Goal: Task Accomplishment & Management: Manage account settings

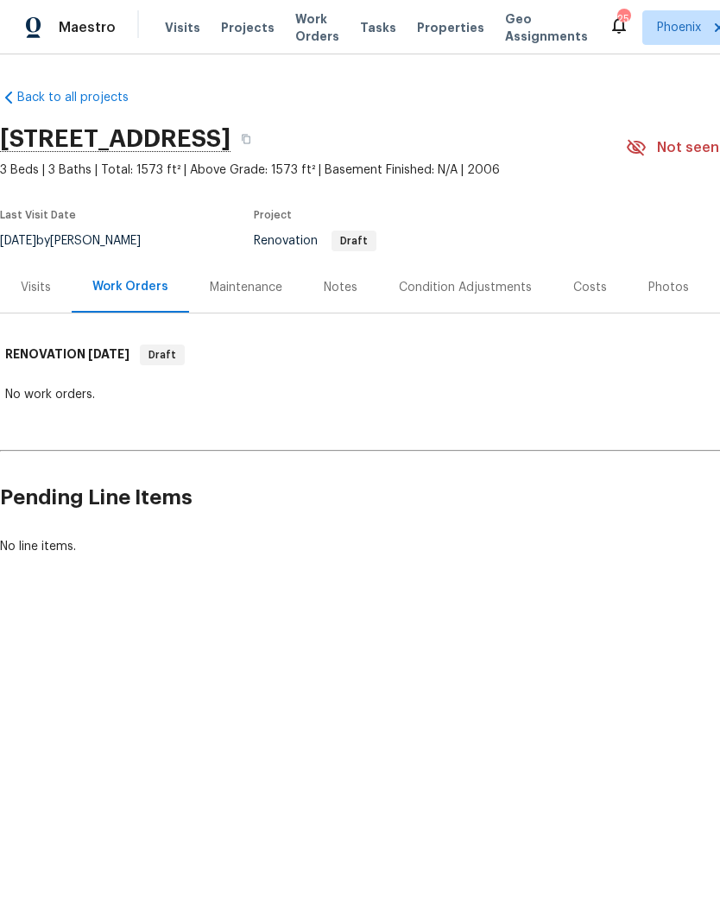
click at [39, 287] on div "Visits" at bounding box center [36, 287] width 30 height 17
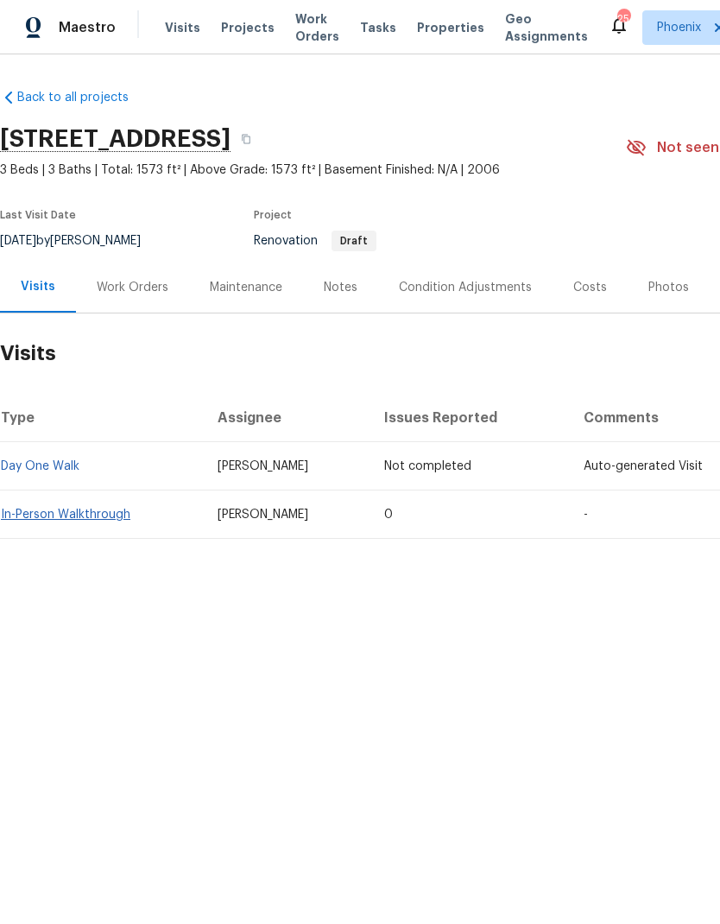
click at [41, 512] on link "In-Person Walkthrough" at bounding box center [66, 515] width 130 height 12
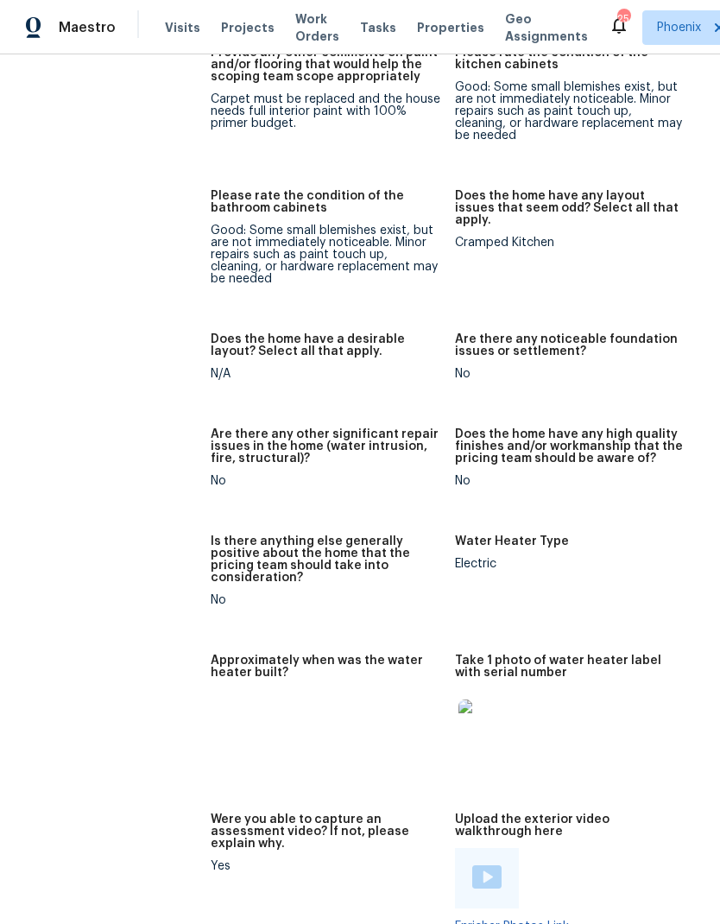
click at [561, 682] on figure "Take 1 photo of water heater label with serial number" at bounding box center [577, 724] width 244 height 138
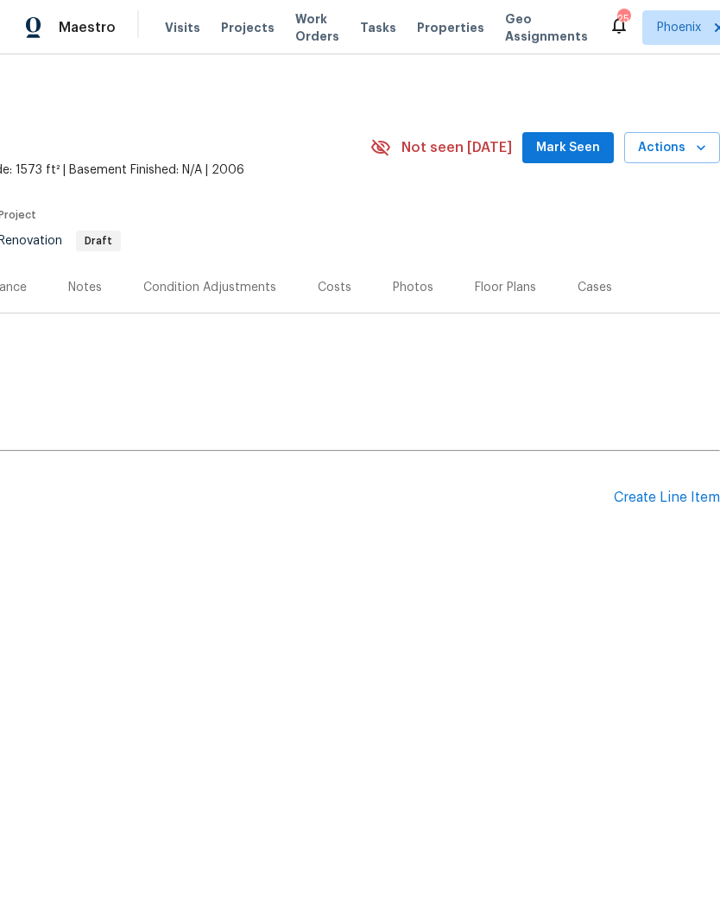
scroll to position [0, 256]
click at [679, 503] on div "Create Line Item" at bounding box center [667, 498] width 106 height 16
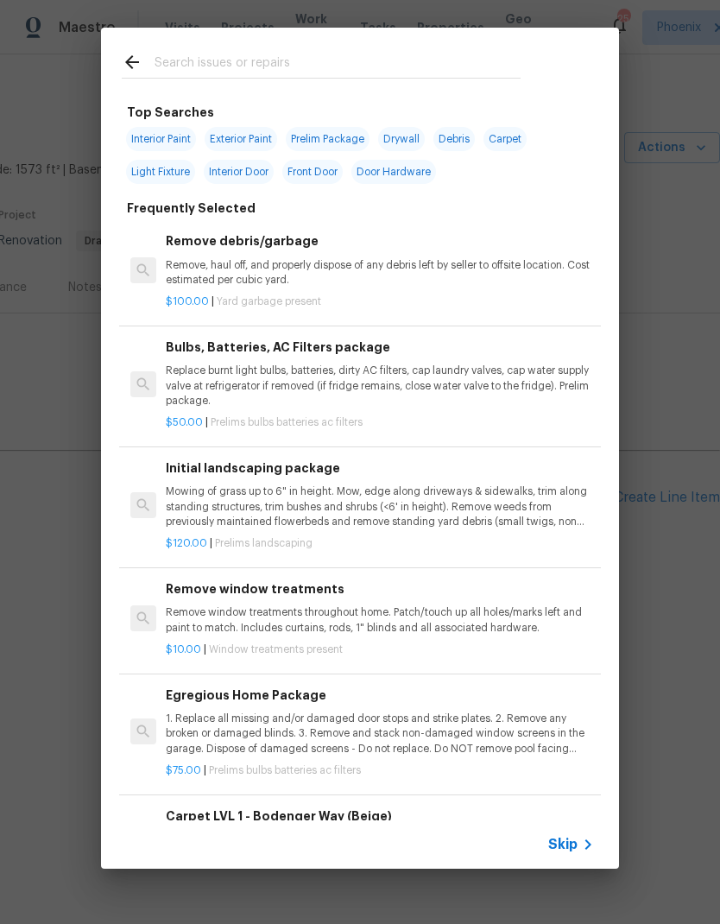
click at [412, 728] on p "1. Replace all missing and/or damaged door stops and strike plates. 2. Remove a…" at bounding box center [380, 734] width 428 height 44
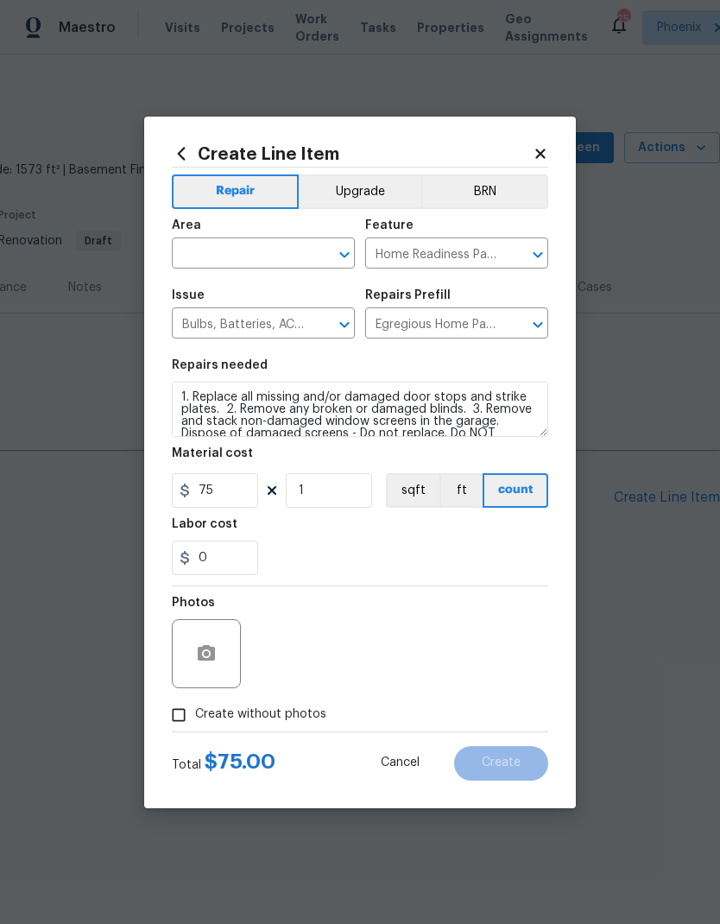
click at [412, 732] on div "Total $ 75.00 Cancel Create" at bounding box center [360, 756] width 377 height 48
click at [254, 248] on input "text" at bounding box center [239, 255] width 135 height 27
click at [258, 324] on li "Interior Overall" at bounding box center [263, 321] width 183 height 28
type input "Interior Overall"
click at [399, 557] on div "0" at bounding box center [360, 558] width 377 height 35
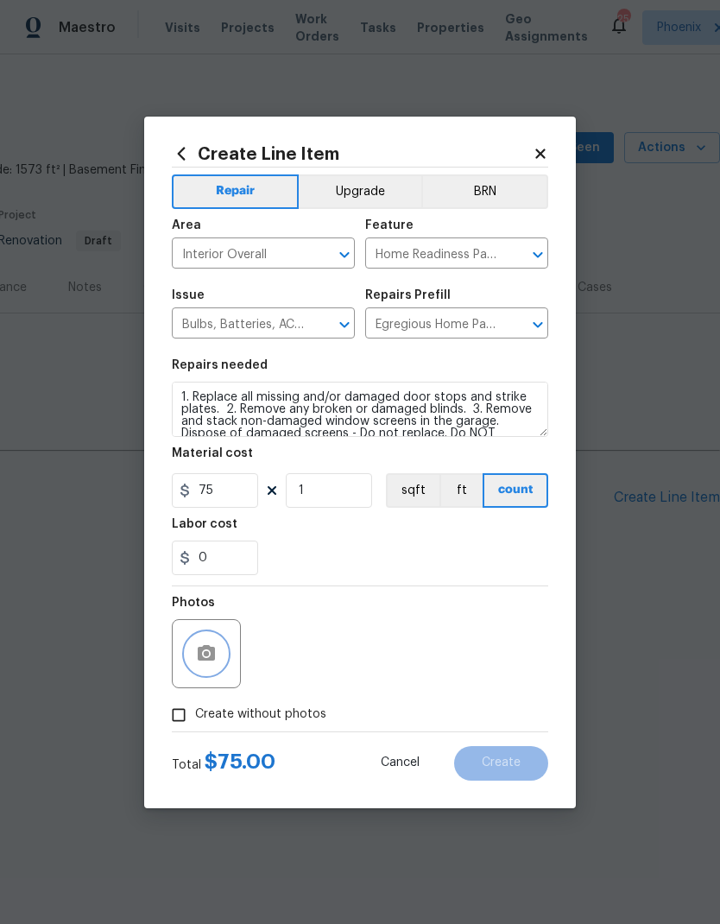
click at [216, 656] on icon "button" at bounding box center [206, 653] width 21 height 21
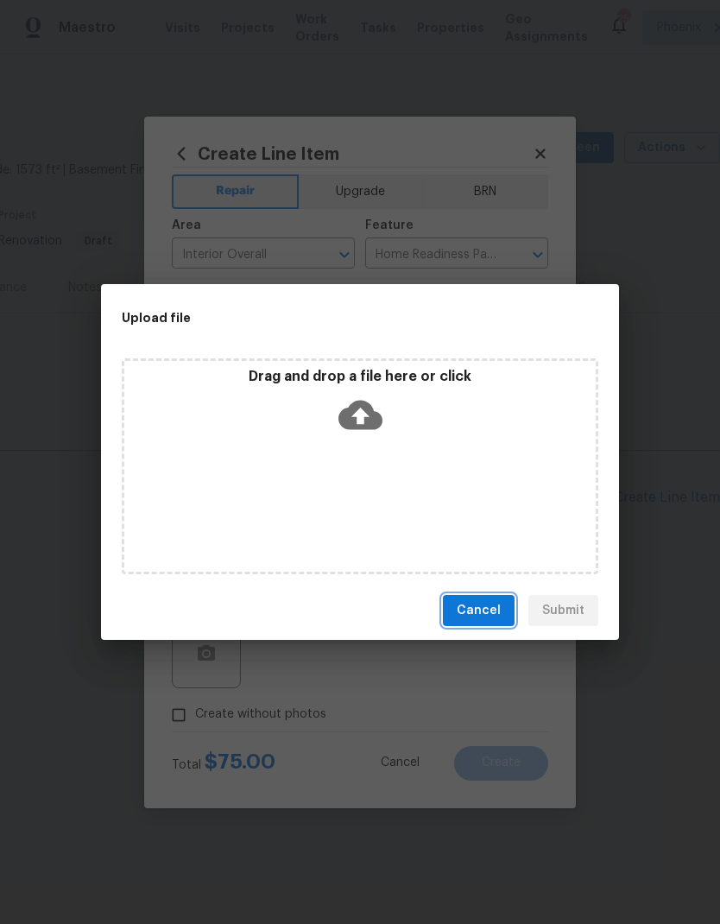
click at [491, 610] on span "Cancel" at bounding box center [479, 611] width 44 height 22
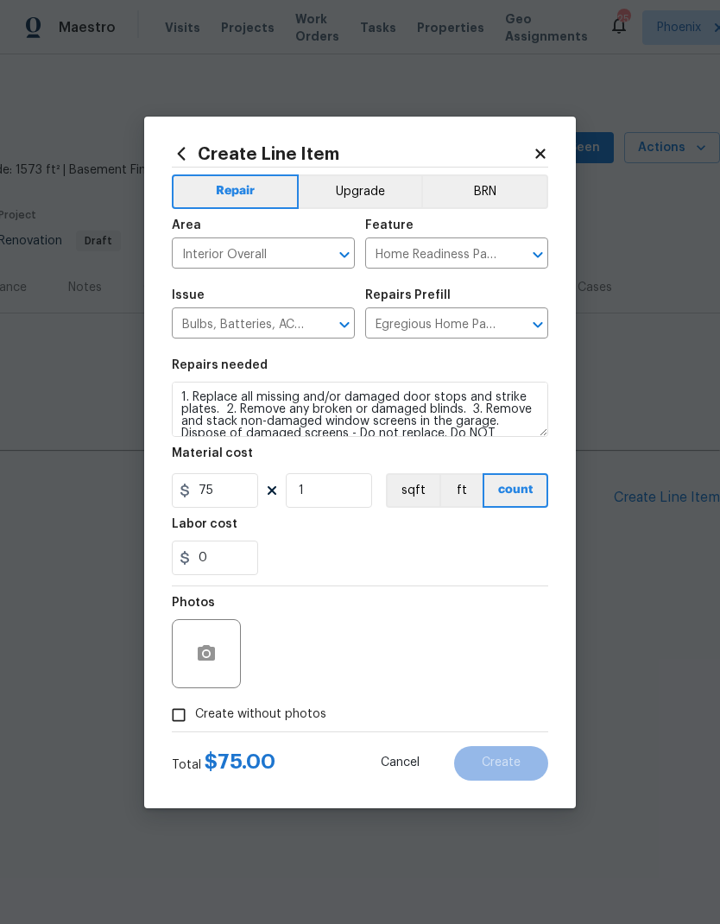
click at [174, 720] on input "Create without photos" at bounding box center [178, 715] width 33 height 33
checkbox input "true"
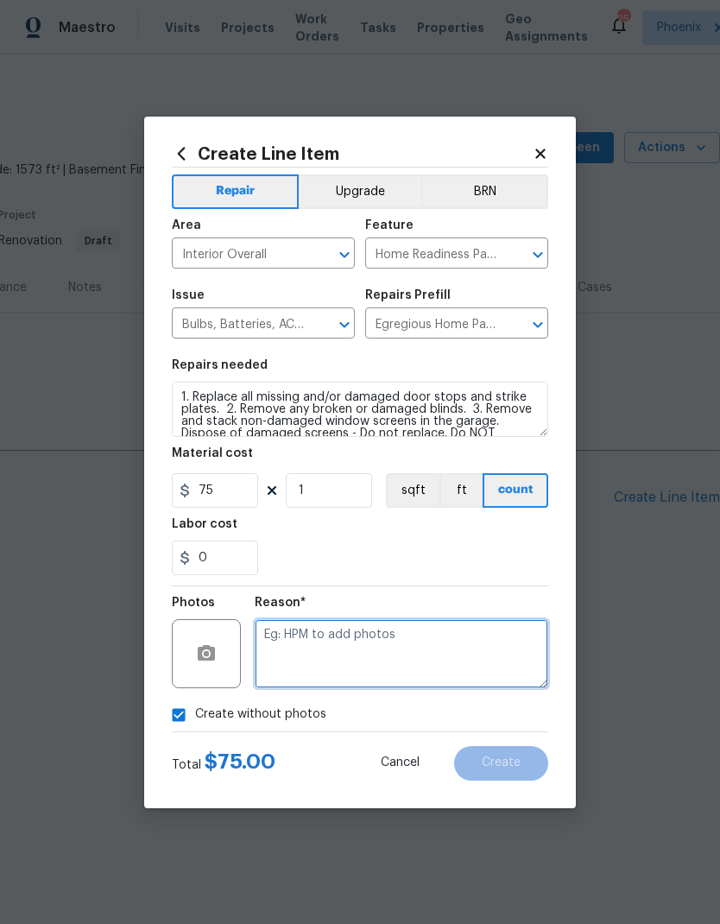
click at [442, 638] on textarea at bounding box center [402, 653] width 294 height 69
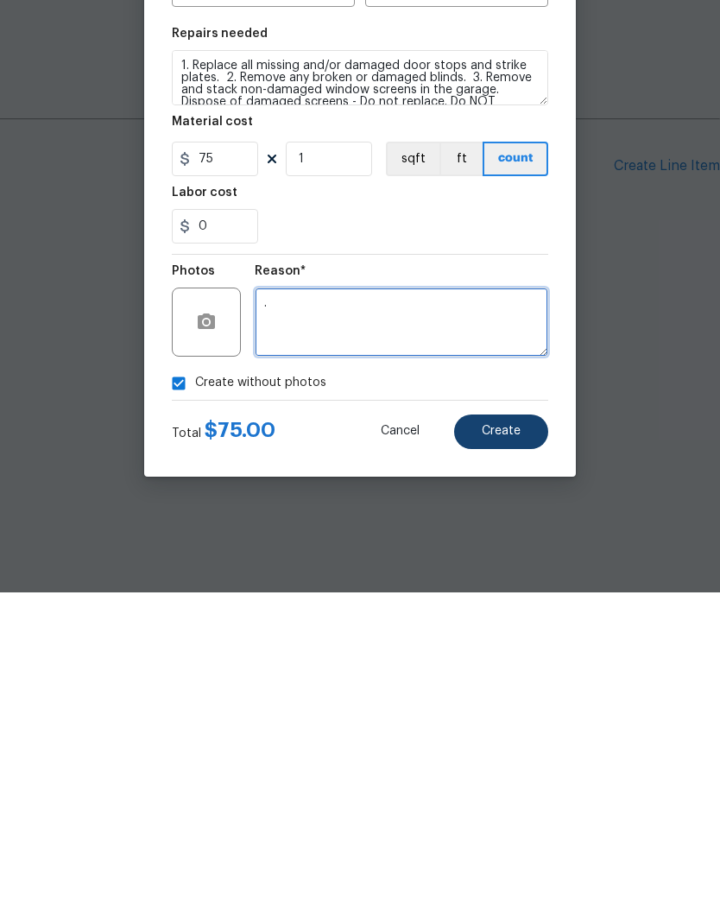
type textarea "."
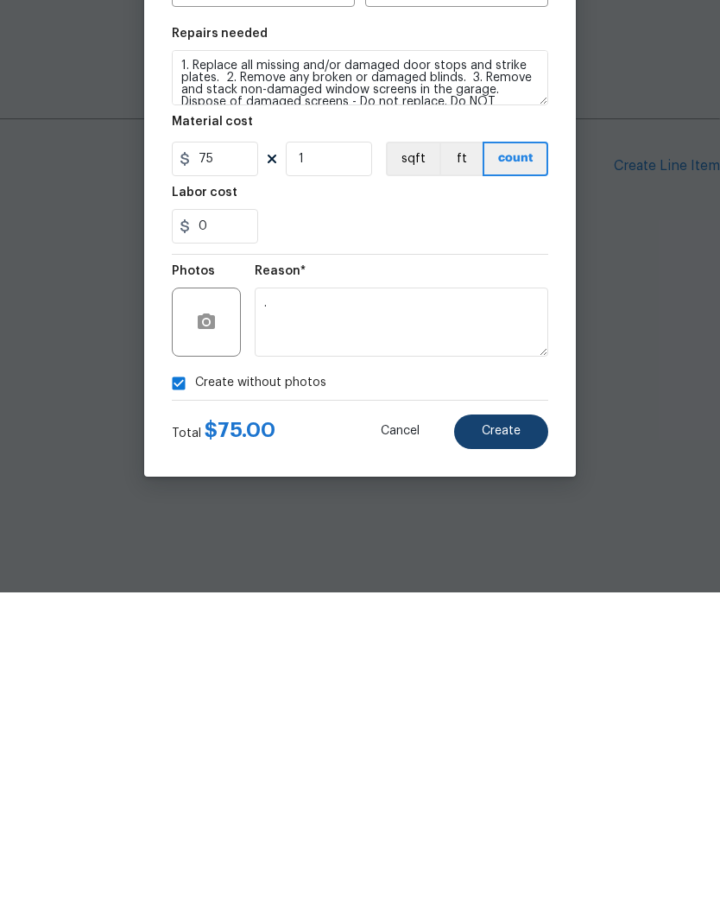
click at [504, 757] on span "Create" at bounding box center [501, 763] width 39 height 13
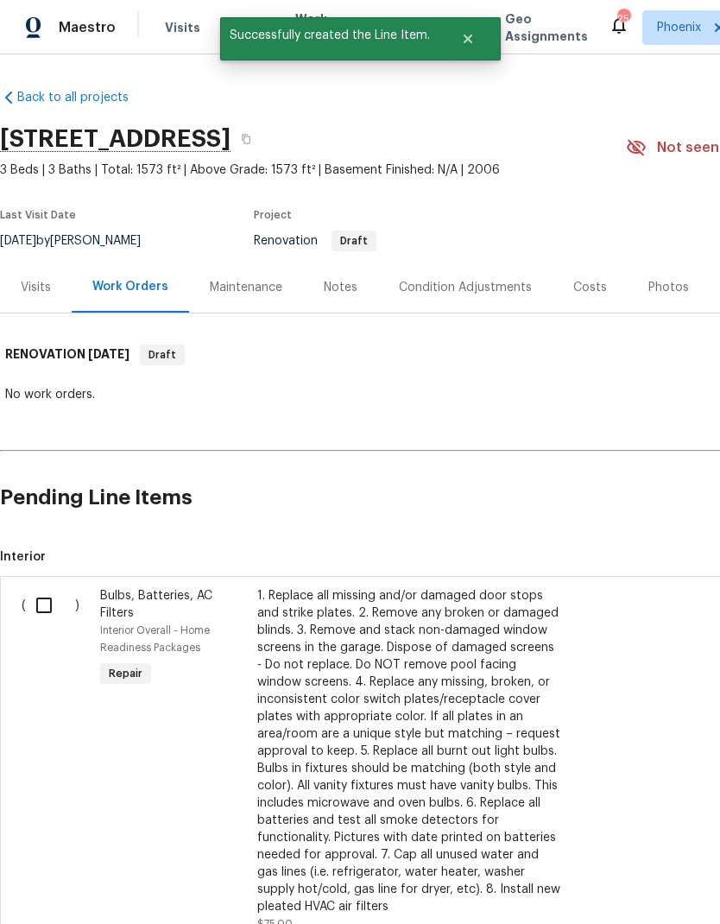
scroll to position [0, 0]
click at [48, 604] on input "checkbox" at bounding box center [50, 605] width 49 height 36
checkbox input "true"
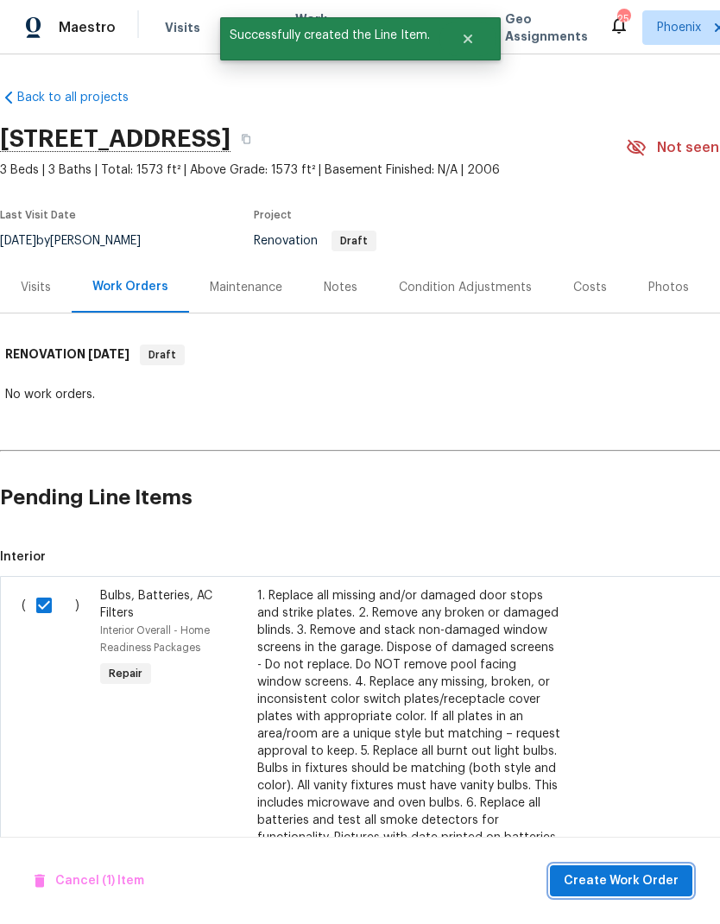
click at [662, 866] on button "Create Work Order" at bounding box center [621, 881] width 142 height 32
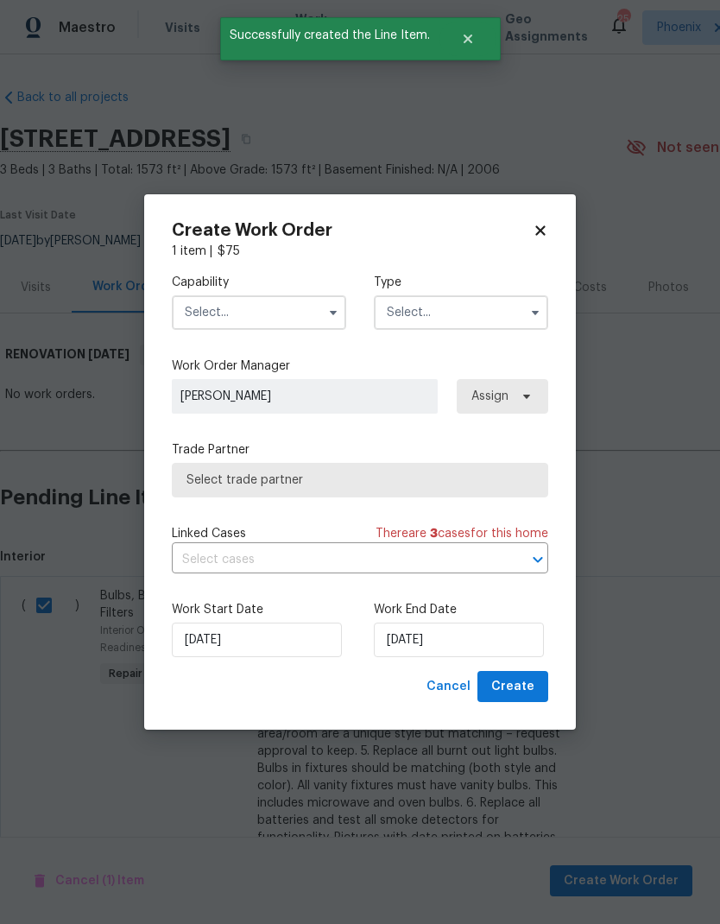
click at [244, 317] on input "text" at bounding box center [259, 312] width 174 height 35
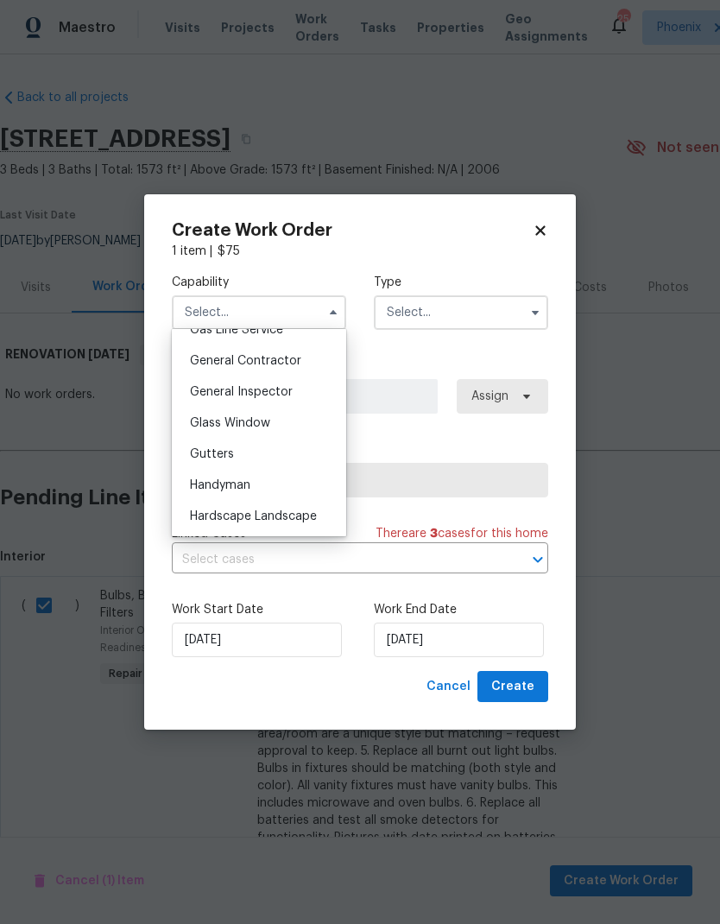
scroll to position [815, 0]
click at [305, 360] on div "General Contractor" at bounding box center [259, 359] width 166 height 31
type input "General Contractor"
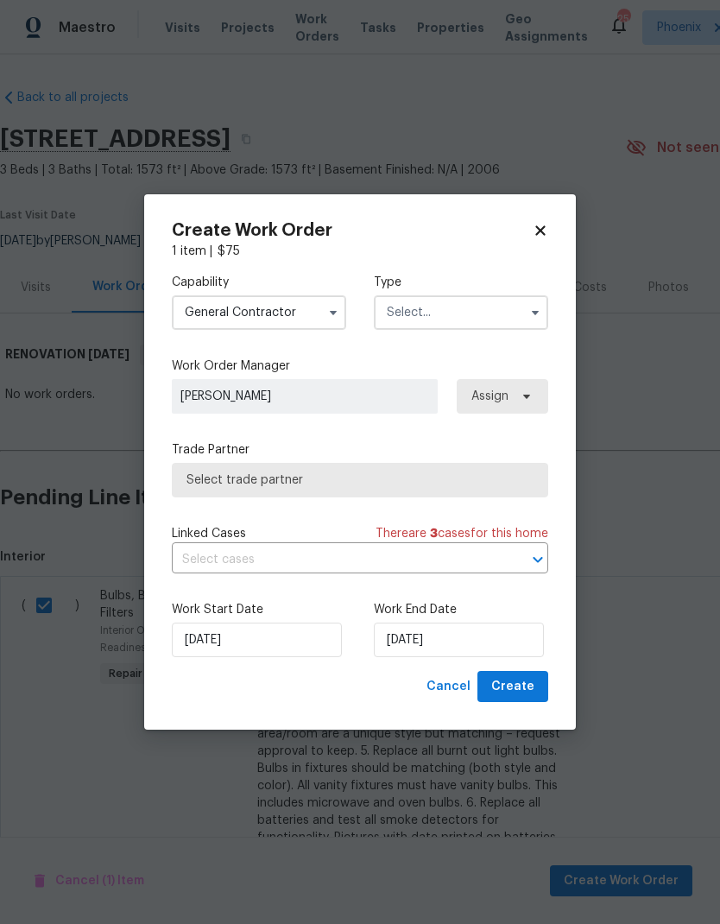
click at [467, 310] on input "text" at bounding box center [461, 312] width 174 height 35
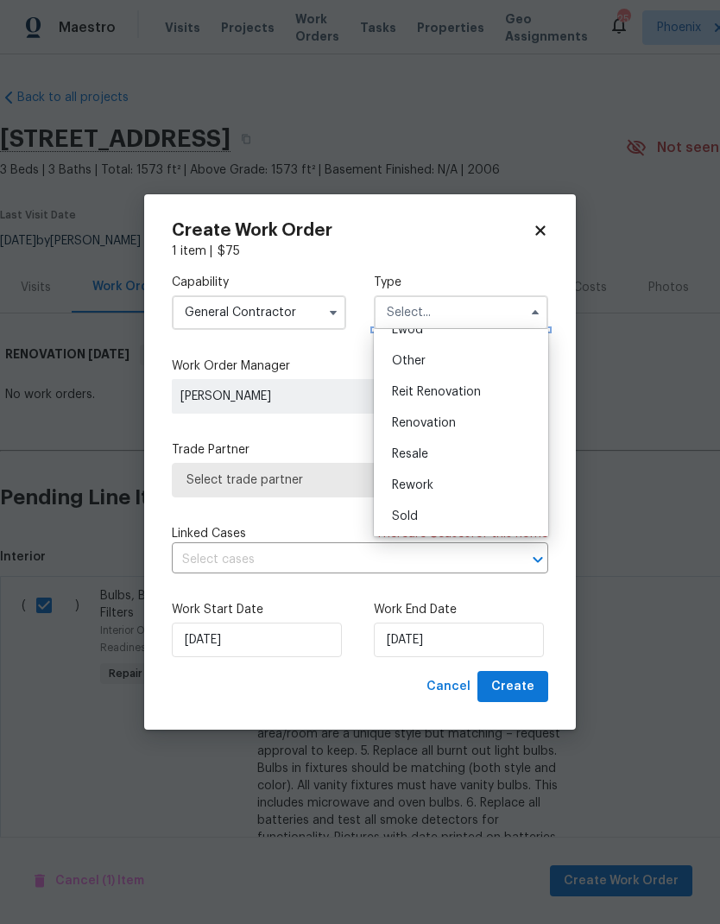
scroll to position [206, 0]
click at [444, 421] on span "Renovation" at bounding box center [424, 423] width 64 height 12
type input "Renovation"
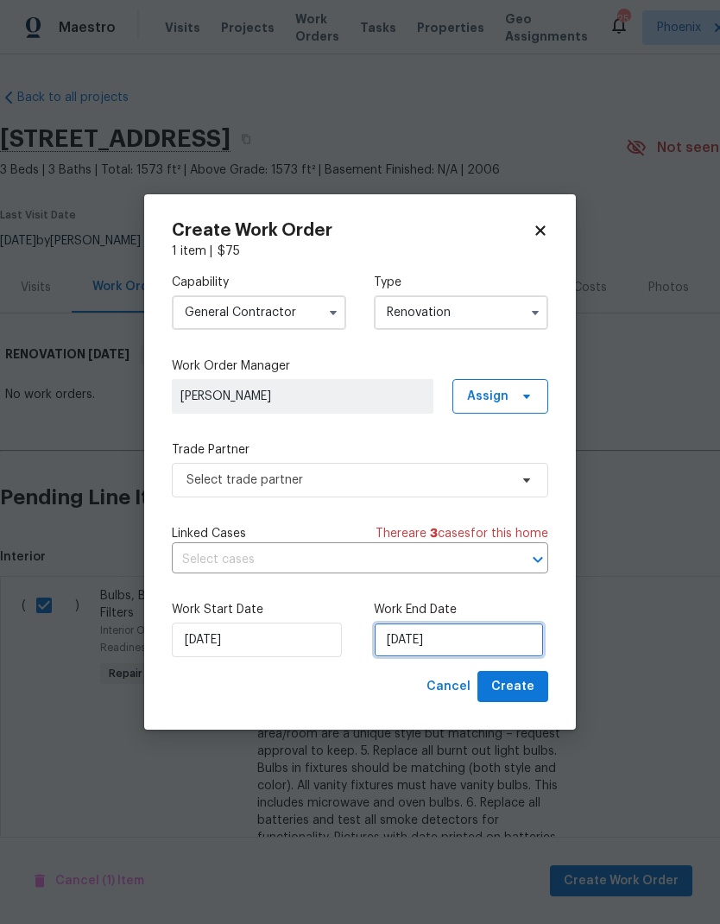
click at [503, 642] on input "9/25/2025" at bounding box center [459, 640] width 170 height 35
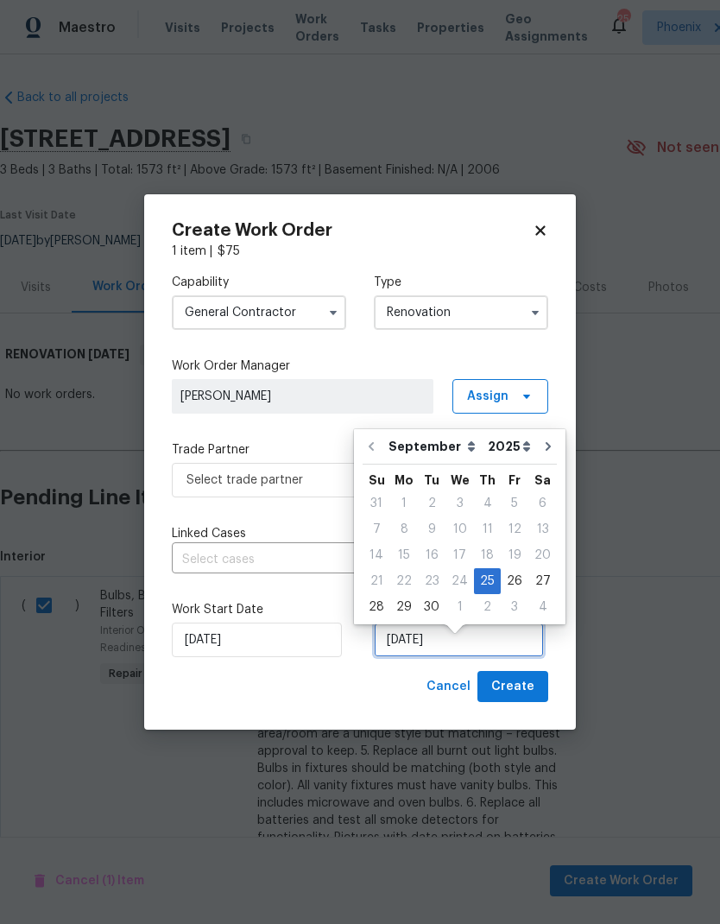
scroll to position [13, 0]
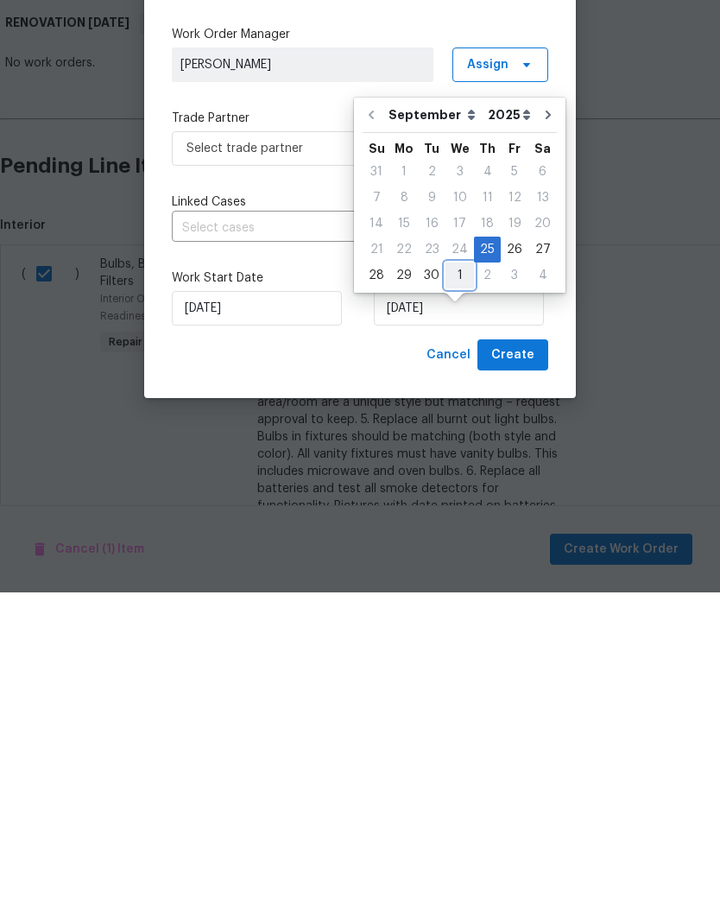
click at [453, 595] on div "1" at bounding box center [460, 607] width 28 height 24
type input "10/1/2025"
select select "9"
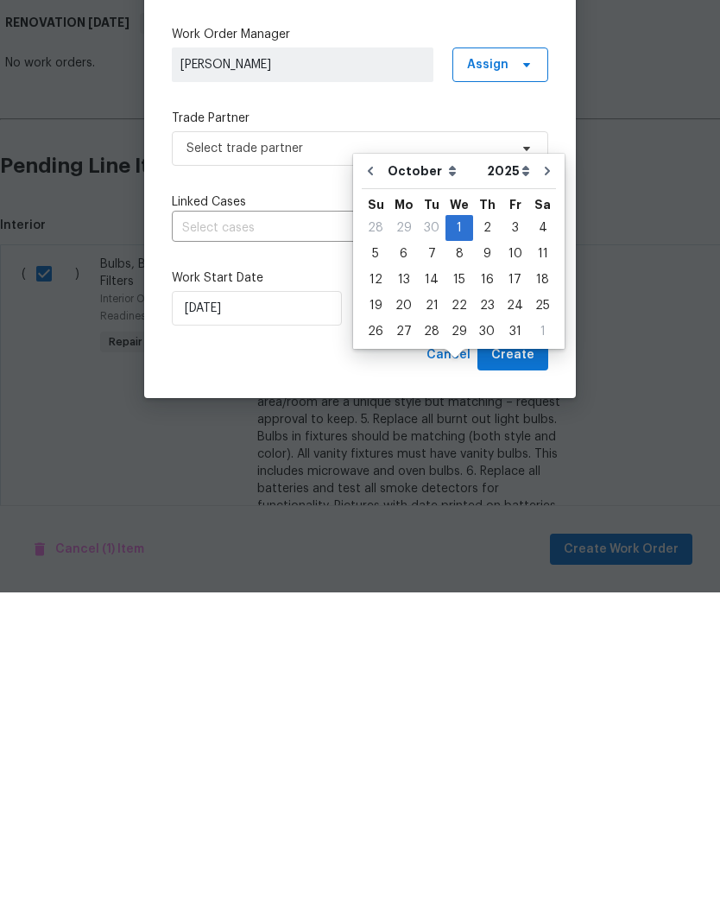
scroll to position [69, 0]
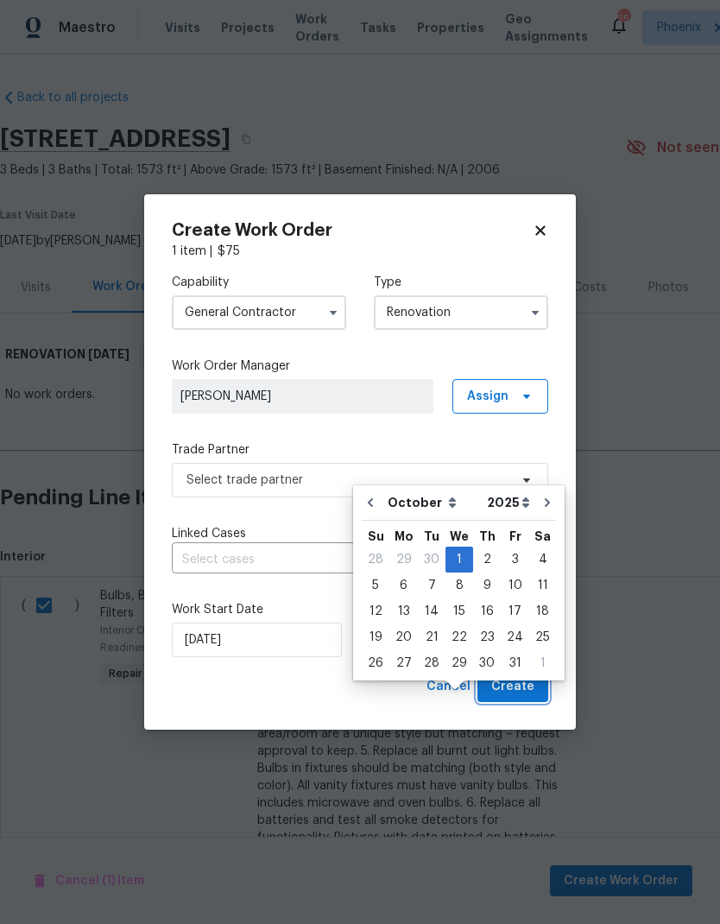
click at [521, 680] on span "Create" at bounding box center [512, 687] width 43 height 22
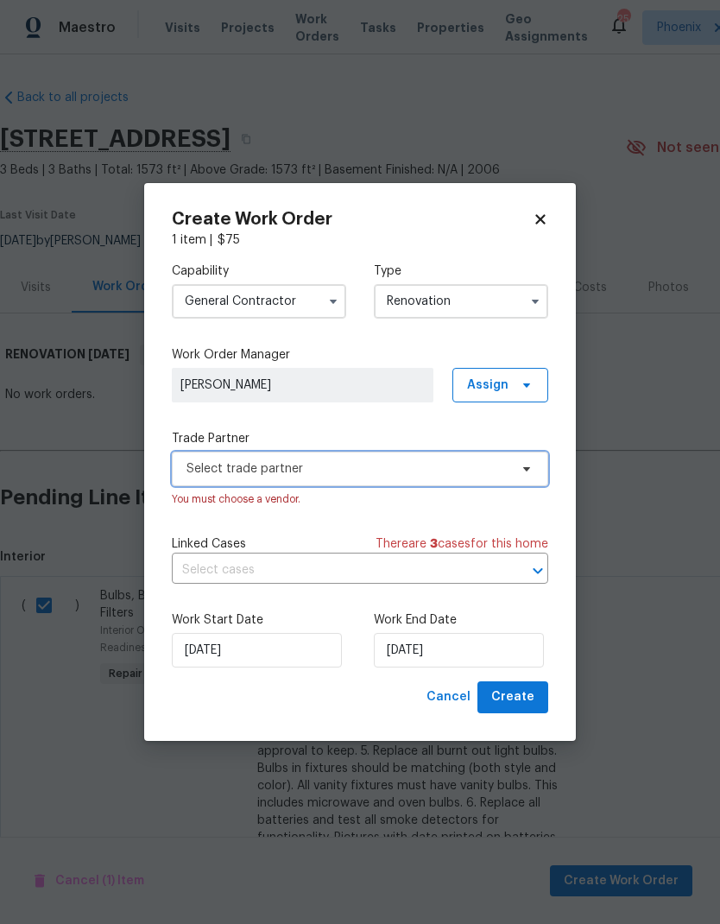
click at [447, 473] on span "Select trade partner" at bounding box center [348, 468] width 322 height 17
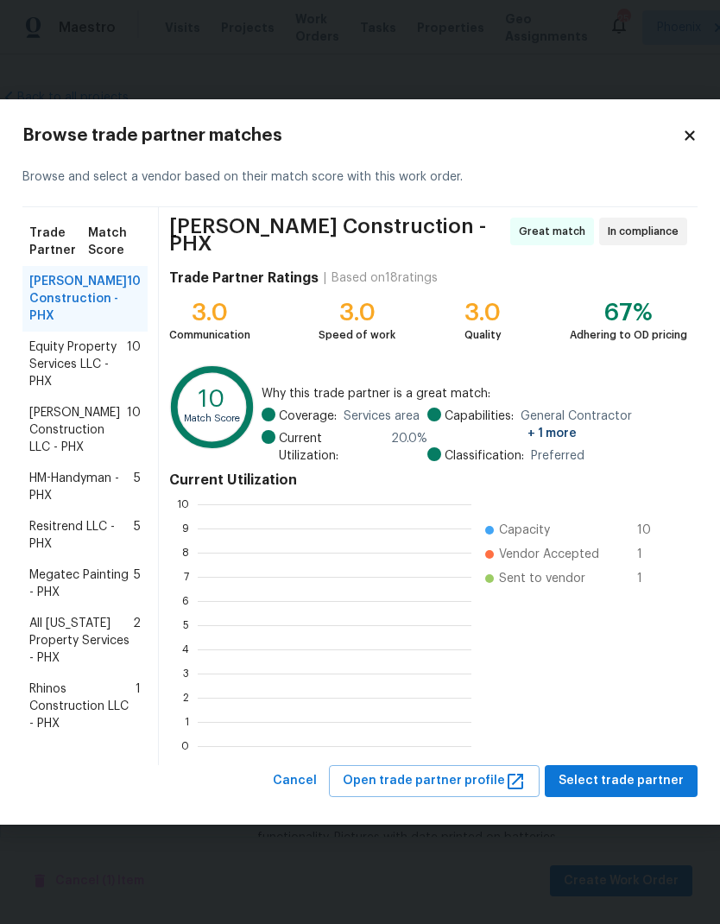
scroll to position [2, 2]
click at [645, 776] on span "Select trade partner" at bounding box center [621, 781] width 125 height 22
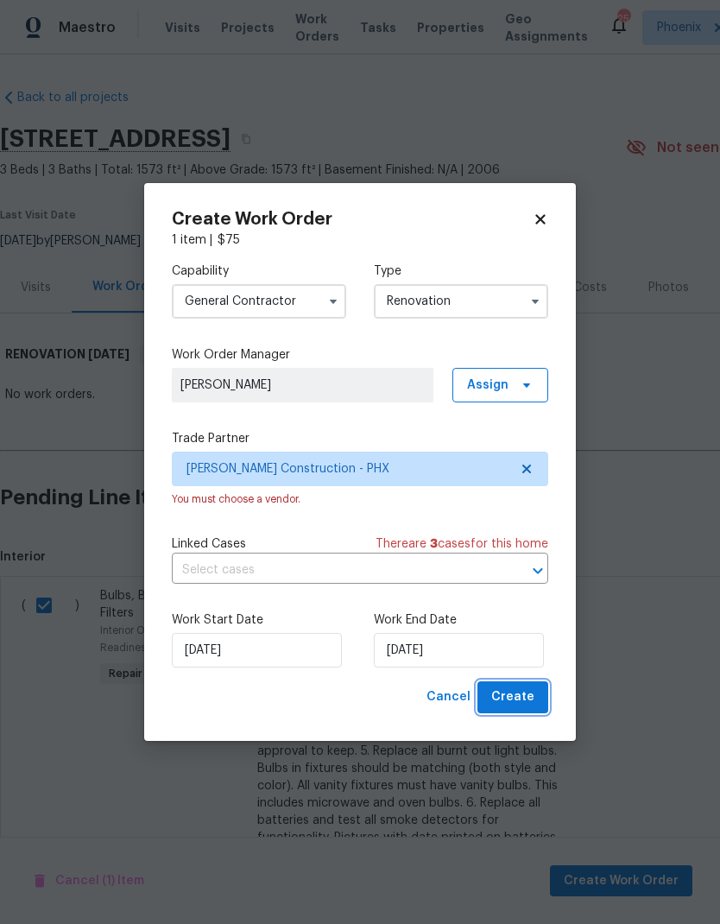
click at [518, 703] on span "Create" at bounding box center [512, 698] width 43 height 22
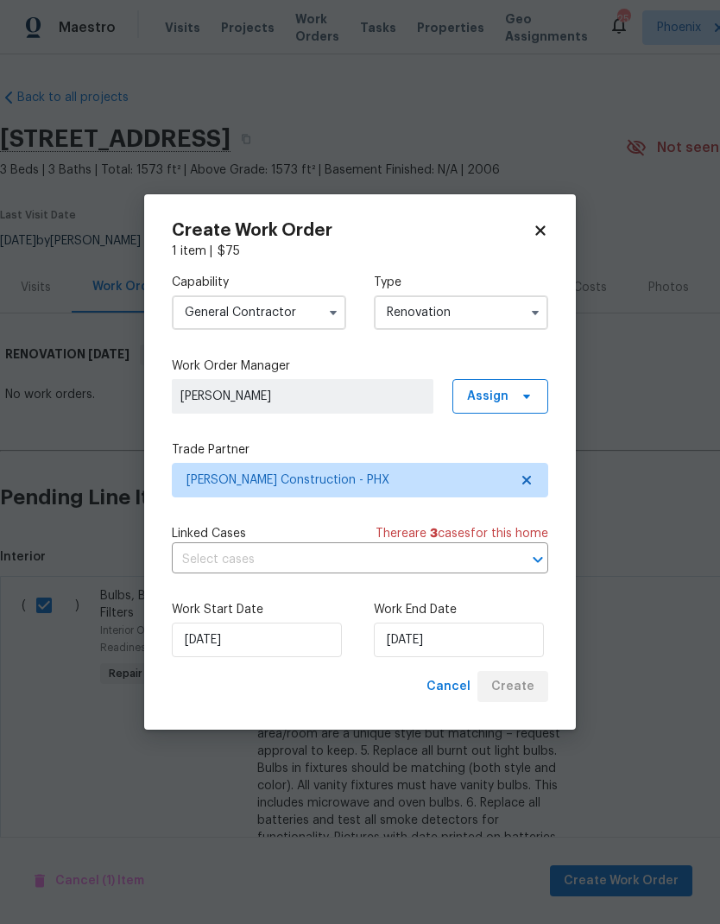
scroll to position [0, 0]
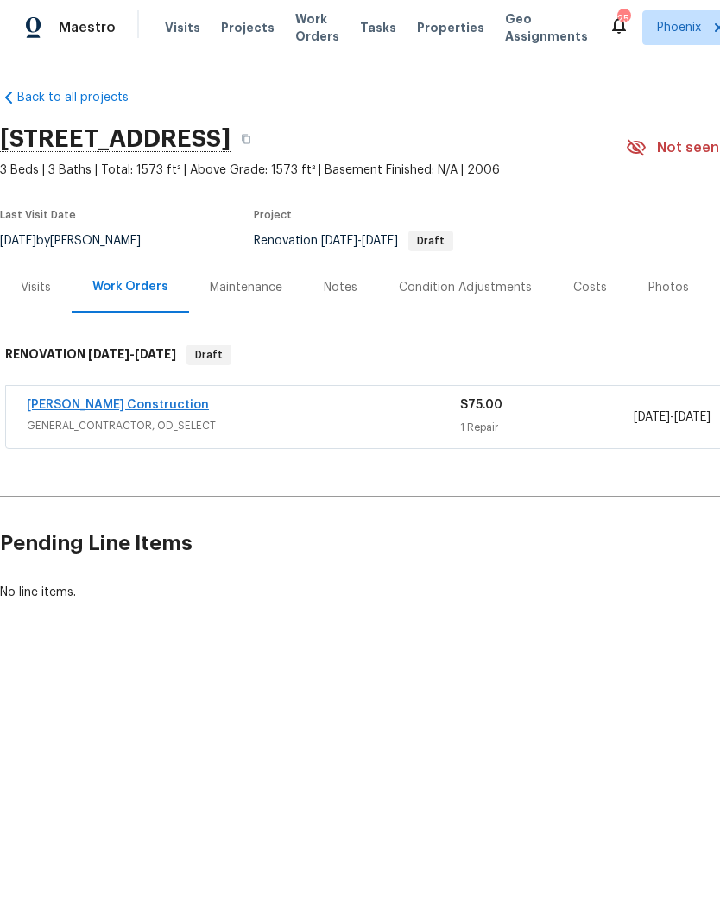
click at [98, 408] on link "[PERSON_NAME] Construction" at bounding box center [118, 405] width 182 height 12
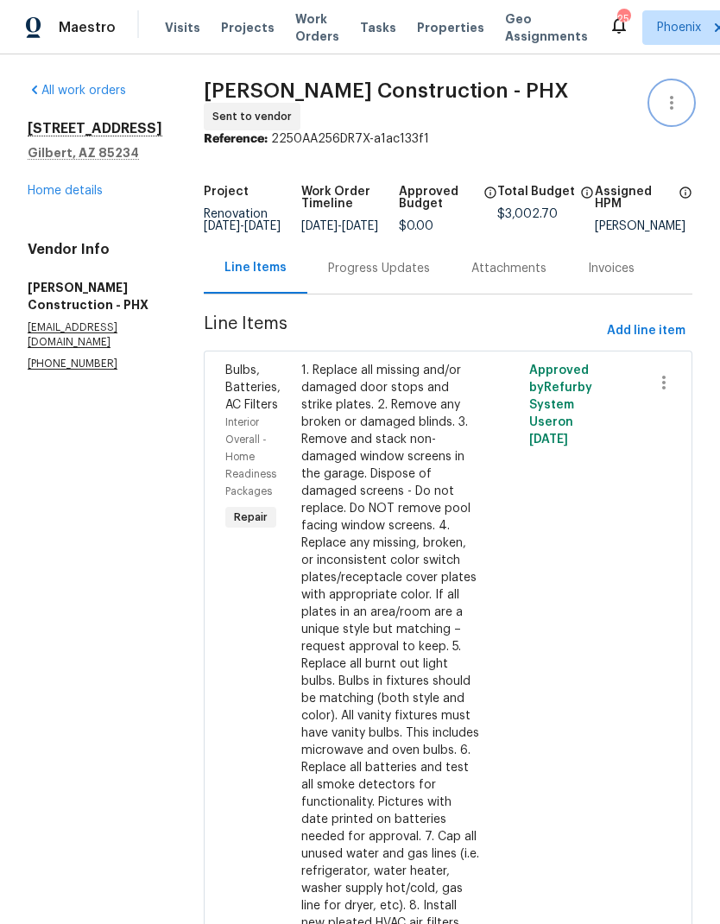
click at [681, 102] on icon "button" at bounding box center [672, 102] width 21 height 21
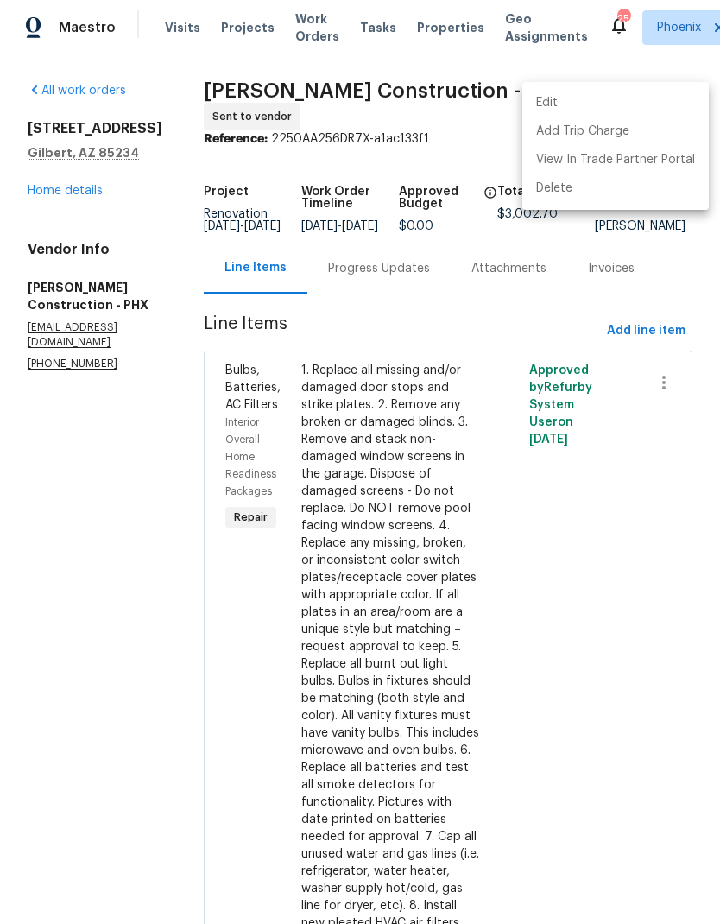
click at [563, 100] on li "Edit" at bounding box center [615, 103] width 187 height 28
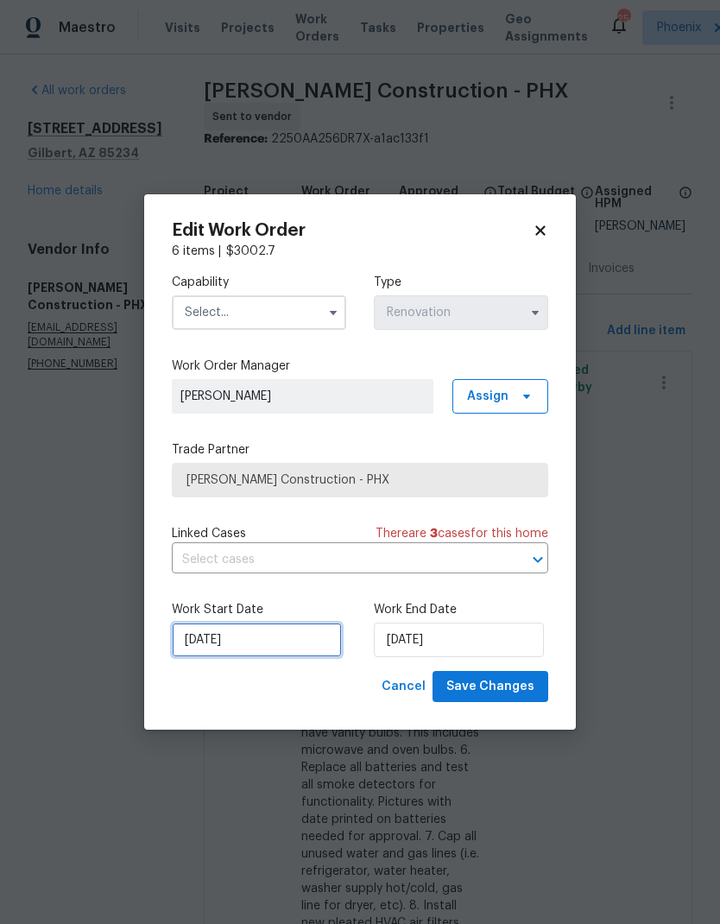
click at [267, 643] on input "9/25/2025" at bounding box center [257, 640] width 170 height 35
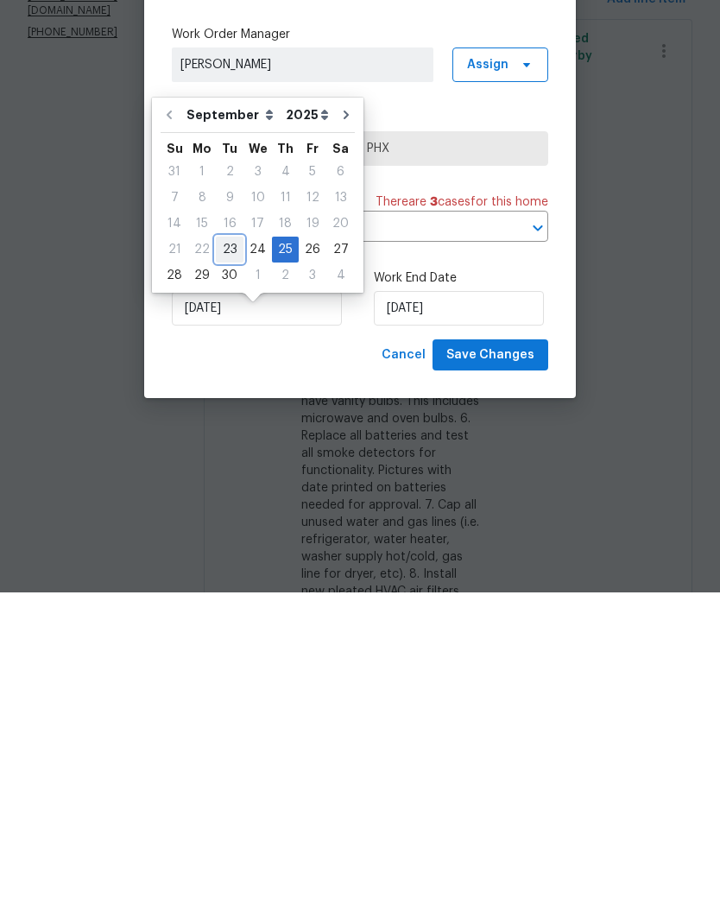
click at [230, 569] on div "23" at bounding box center [230, 581] width 28 height 24
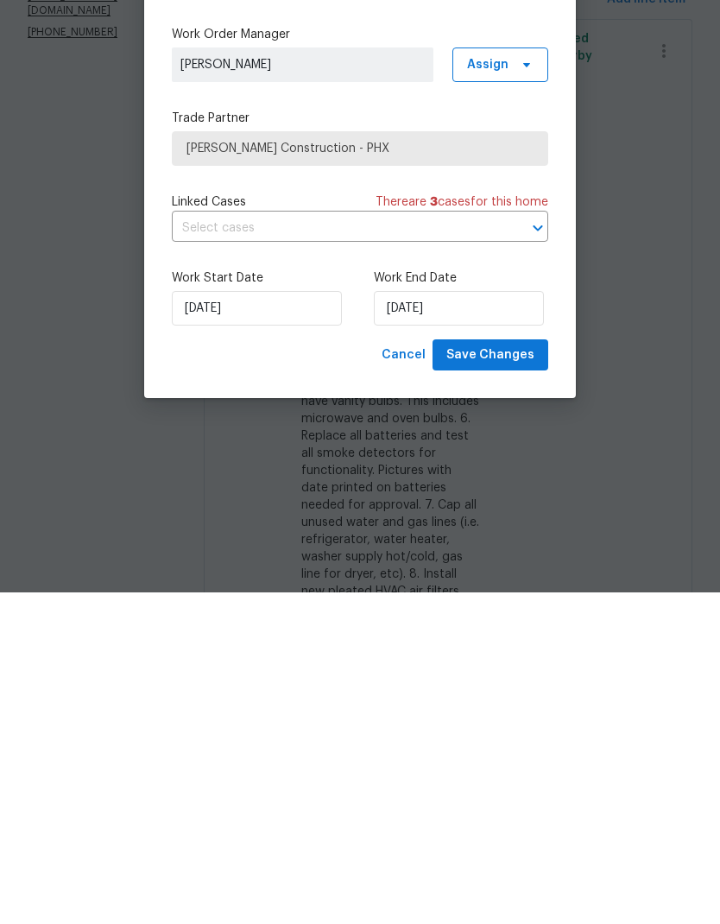
type input "[DATE]"
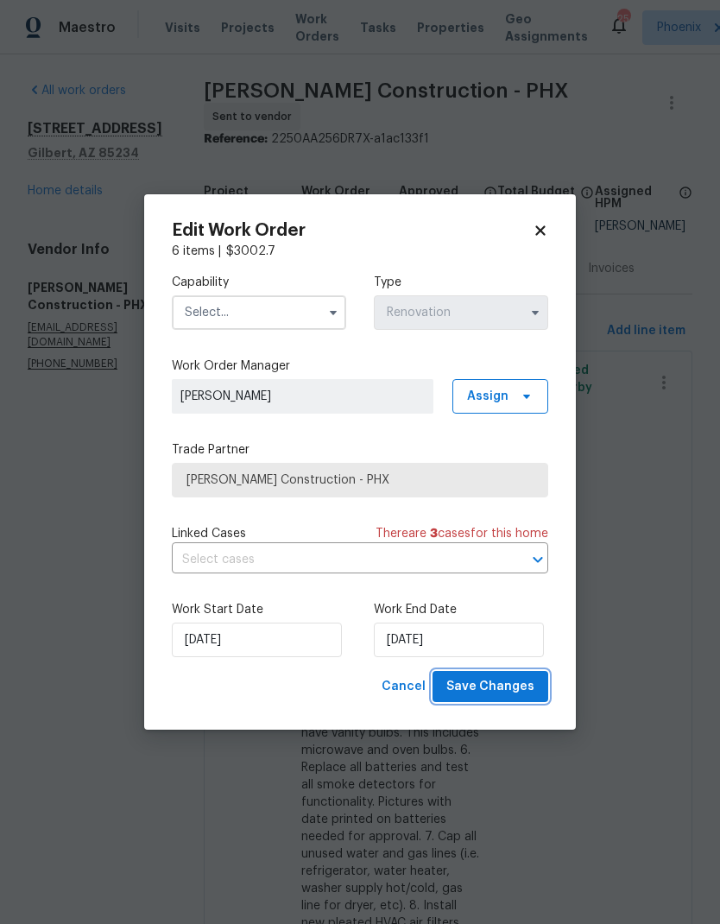
click at [522, 688] on span "Save Changes" at bounding box center [490, 687] width 88 height 22
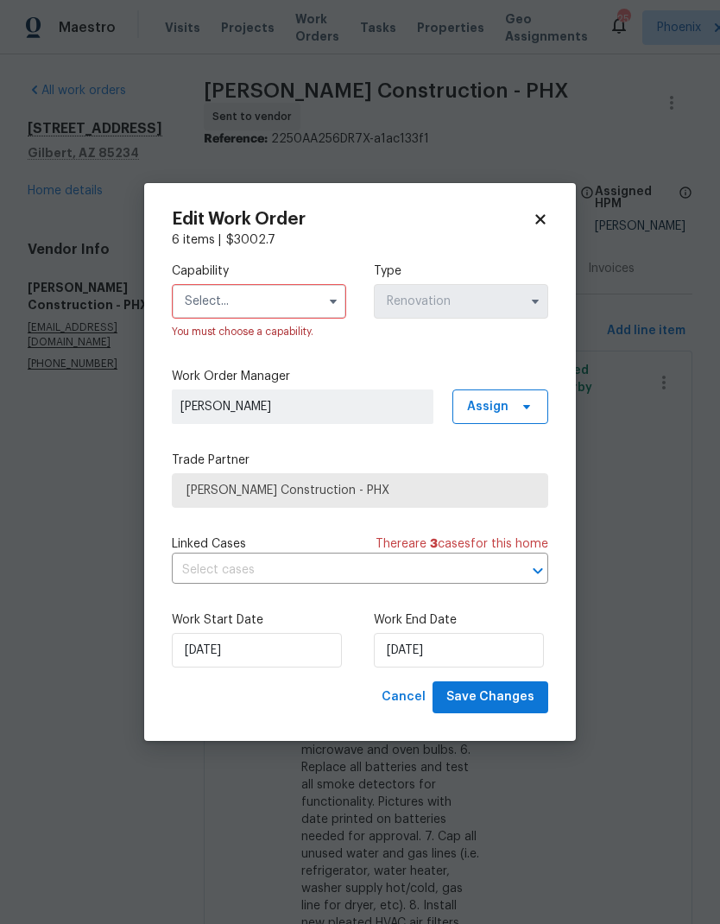
click at [241, 301] on input "text" at bounding box center [259, 301] width 174 height 35
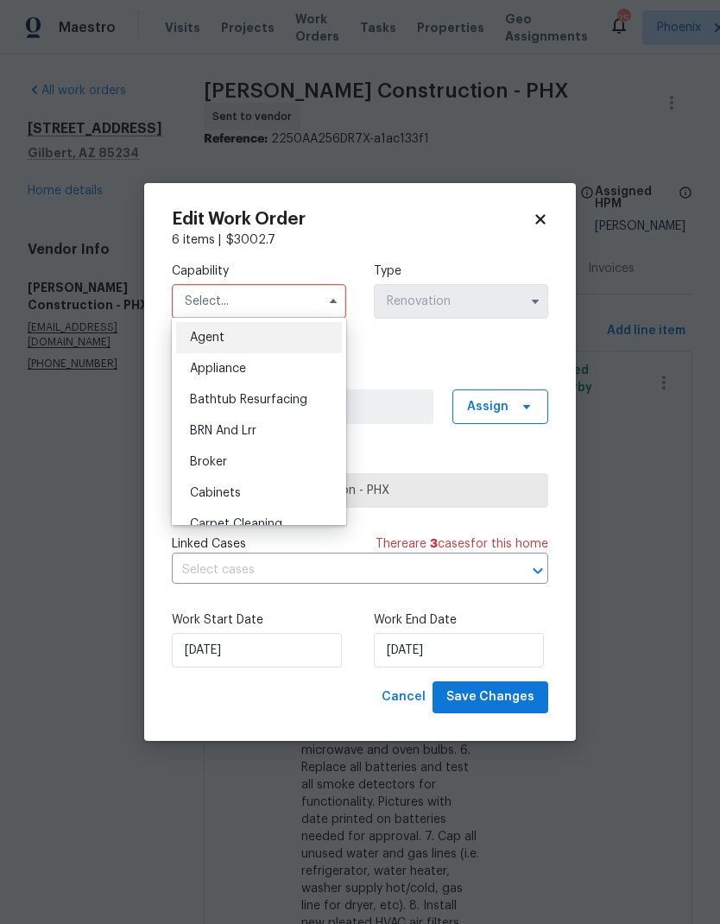
click at [257, 304] on input "text" at bounding box center [259, 301] width 174 height 35
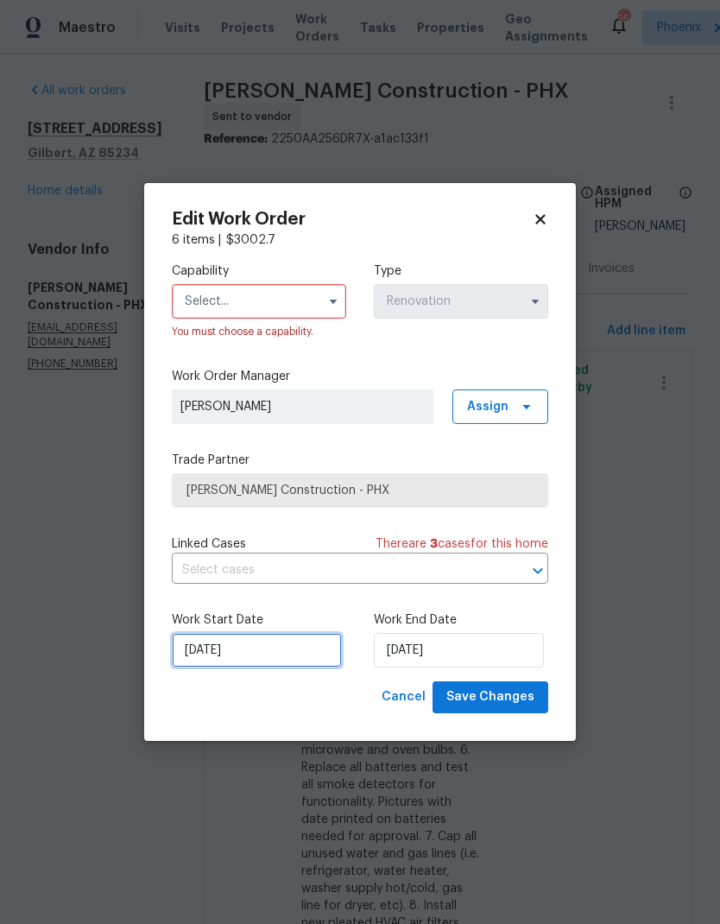
click at [263, 649] on input "[DATE]" at bounding box center [257, 650] width 170 height 35
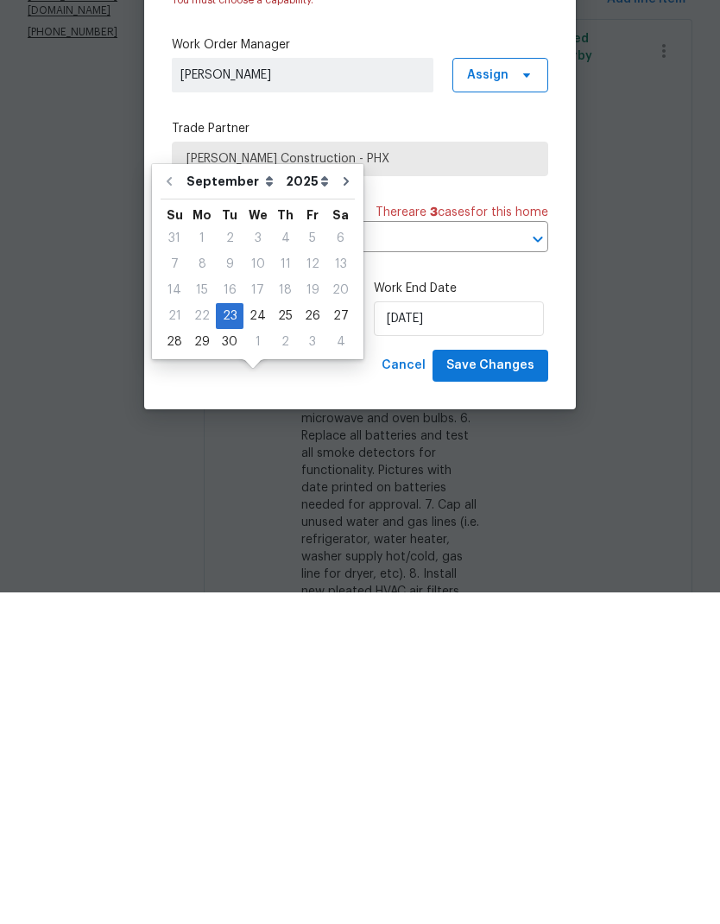
click at [350, 681] on div "Cancel Save Changes" at bounding box center [360, 697] width 377 height 32
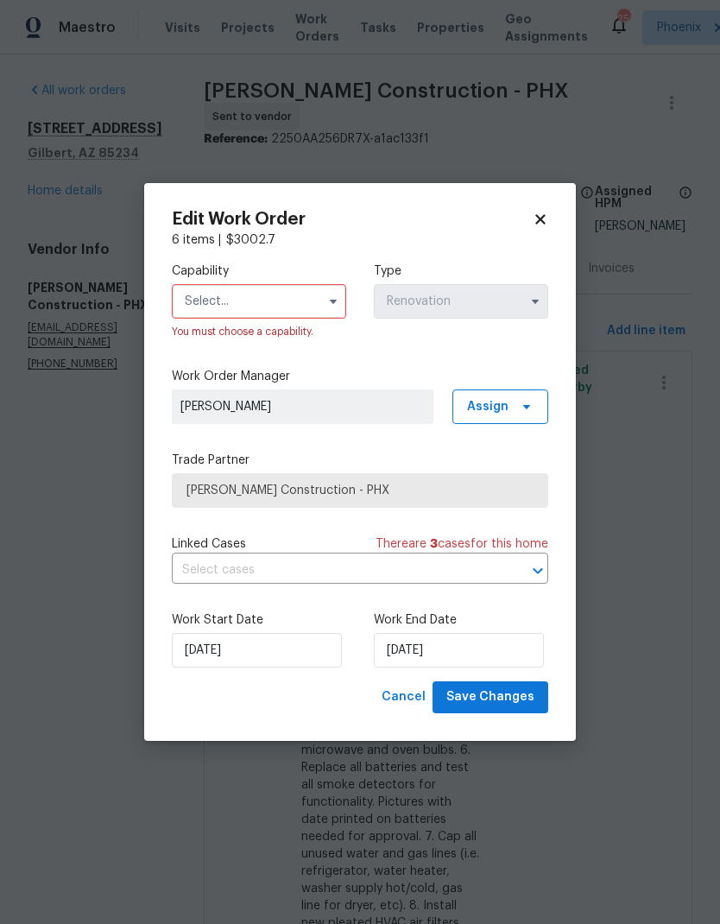
click at [258, 299] on input "text" at bounding box center [259, 301] width 174 height 35
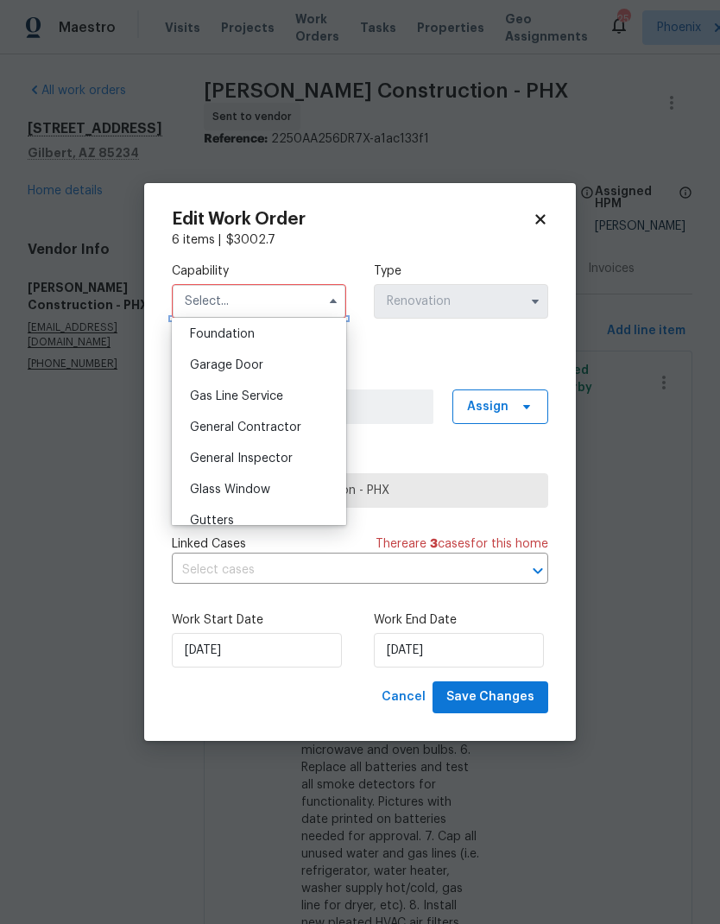
scroll to position [738, 0]
click at [288, 426] on span "General Contractor" at bounding box center [245, 426] width 111 height 12
type input "General Contractor"
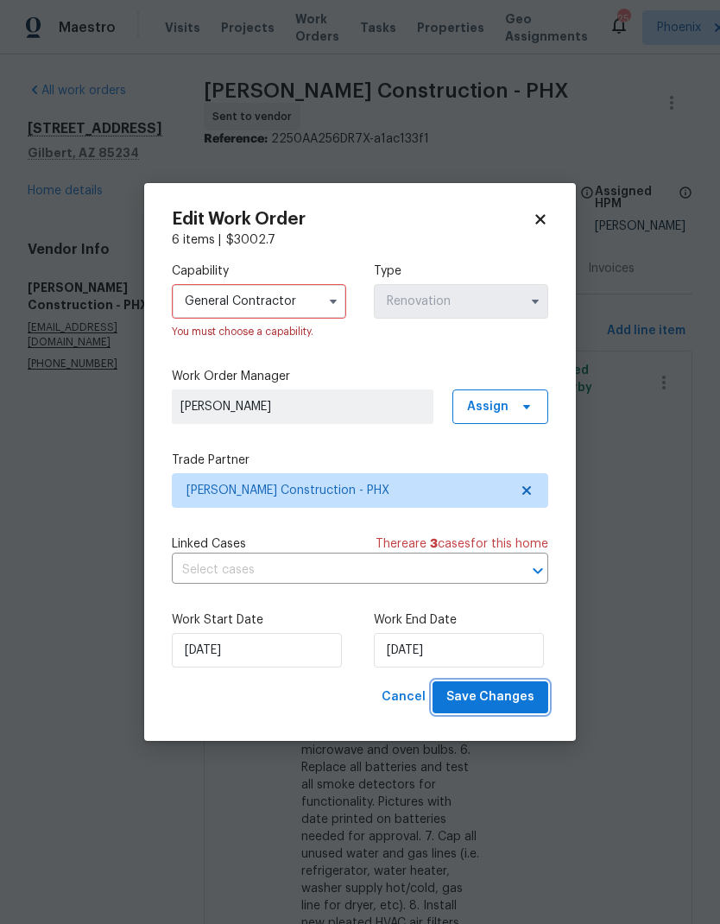
click at [519, 696] on span "Save Changes" at bounding box center [490, 698] width 88 height 22
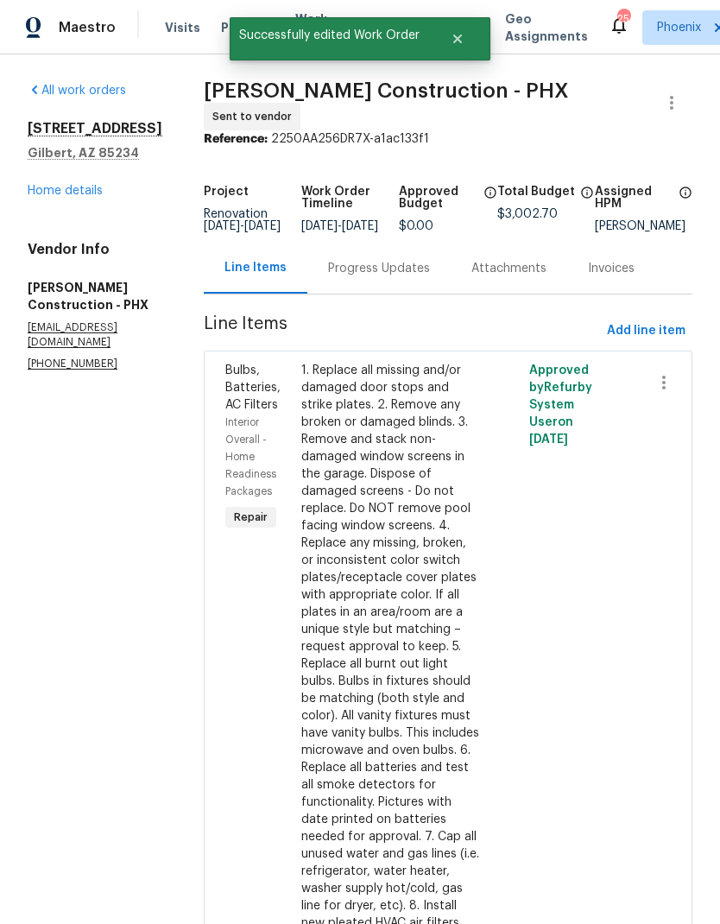
scroll to position [0, 0]
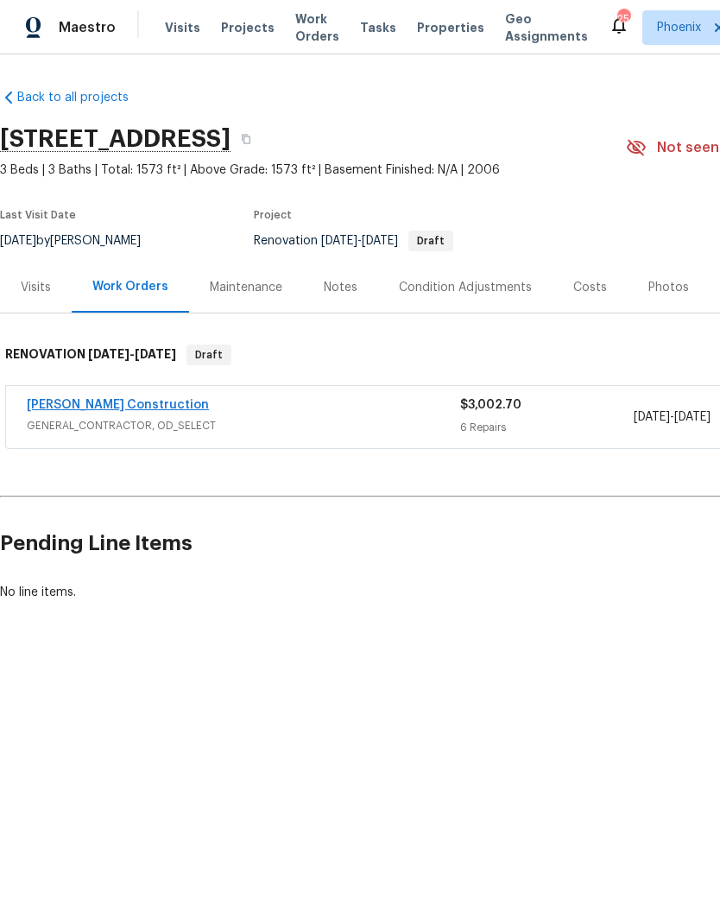
click at [57, 402] on link "[PERSON_NAME] Construction" at bounding box center [118, 405] width 182 height 12
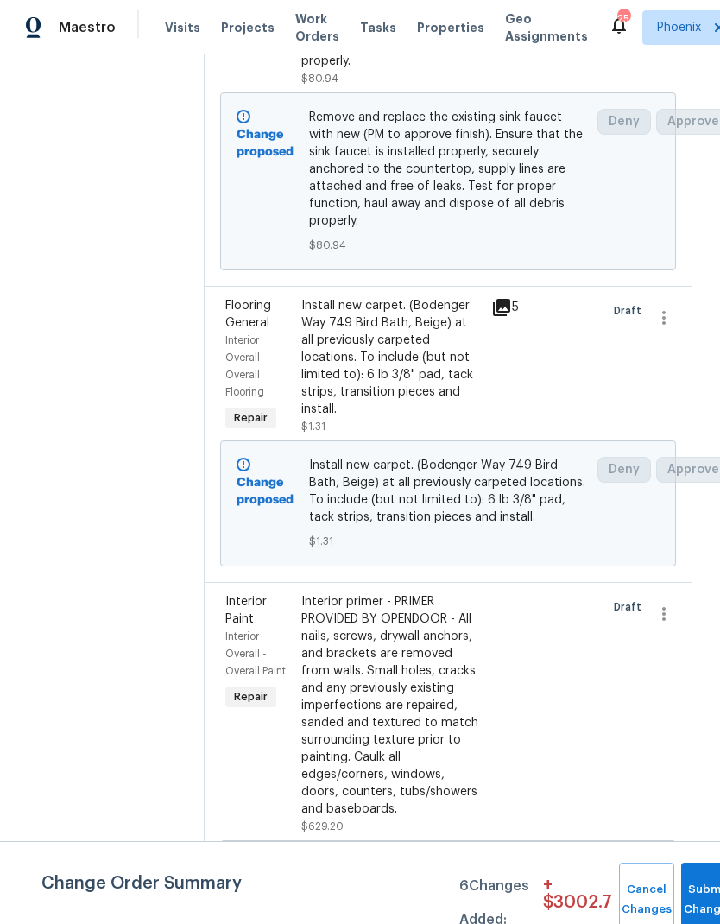
scroll to position [3356, 0]
click at [698, 886] on button "Submit Changes" at bounding box center [708, 900] width 55 height 74
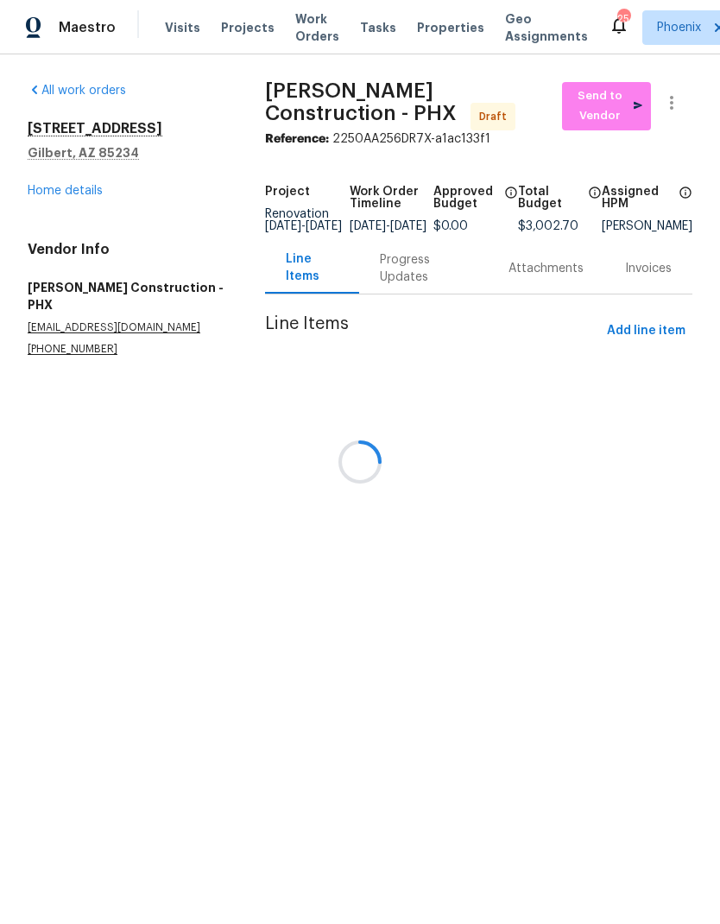
scroll to position [0, 0]
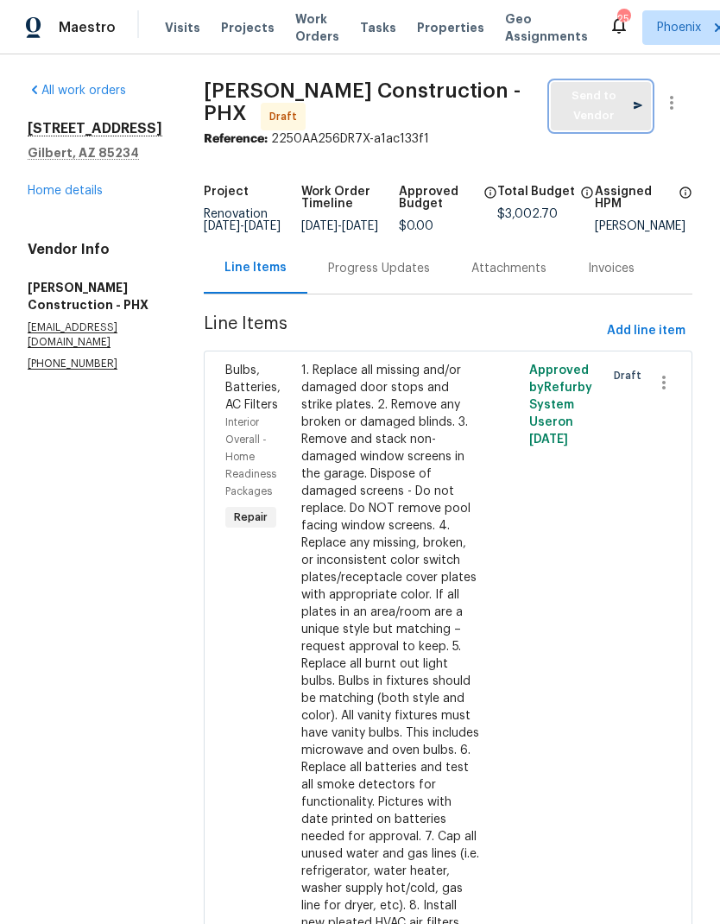
click at [615, 104] on span "Send to Vendor" at bounding box center [602, 106] width 84 height 40
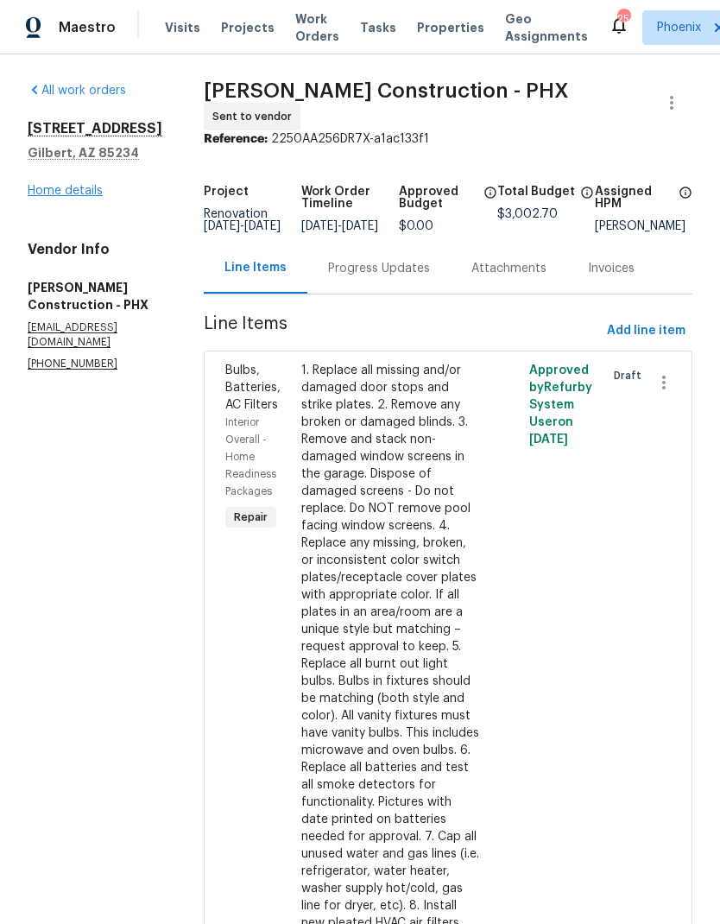
click at [38, 187] on link "Home details" at bounding box center [65, 191] width 75 height 12
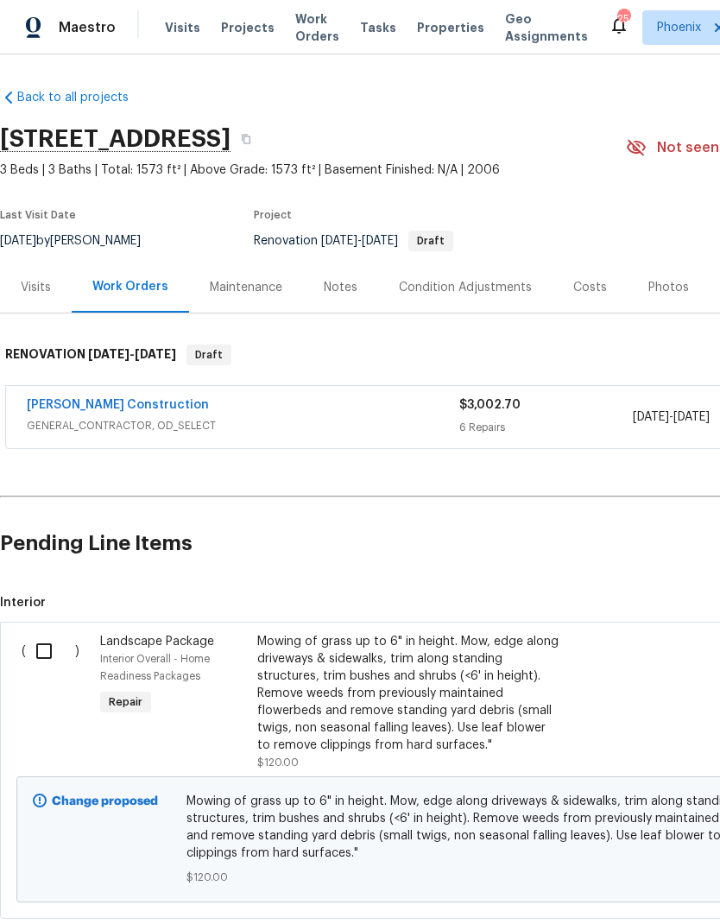
click at [51, 650] on input "checkbox" at bounding box center [50, 651] width 49 height 36
checkbox input "true"
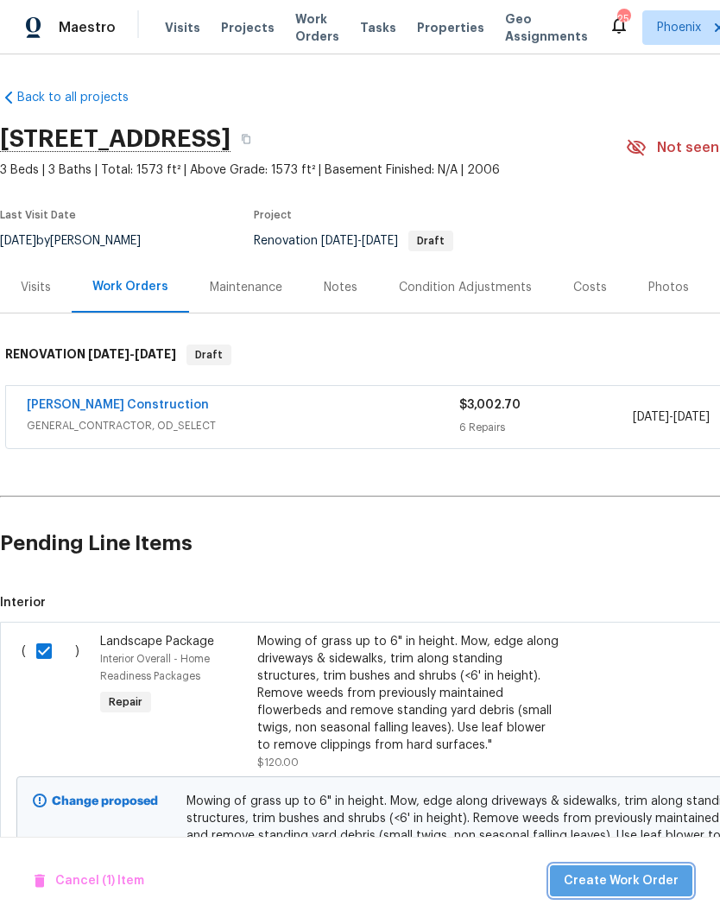
click at [649, 888] on span "Create Work Order" at bounding box center [621, 882] width 115 height 22
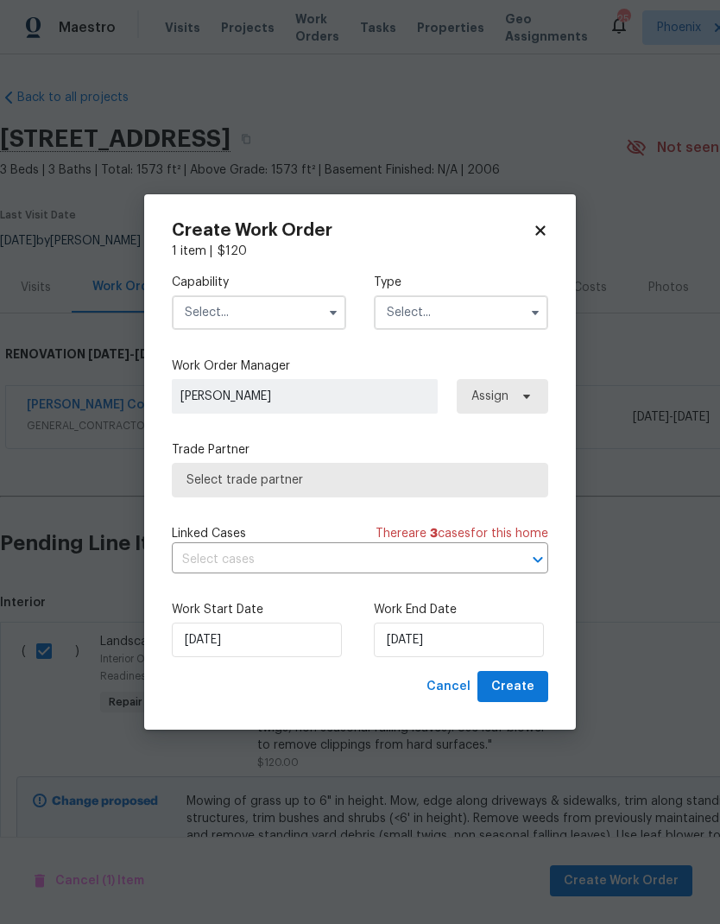
click at [270, 304] on input "text" at bounding box center [259, 312] width 174 height 35
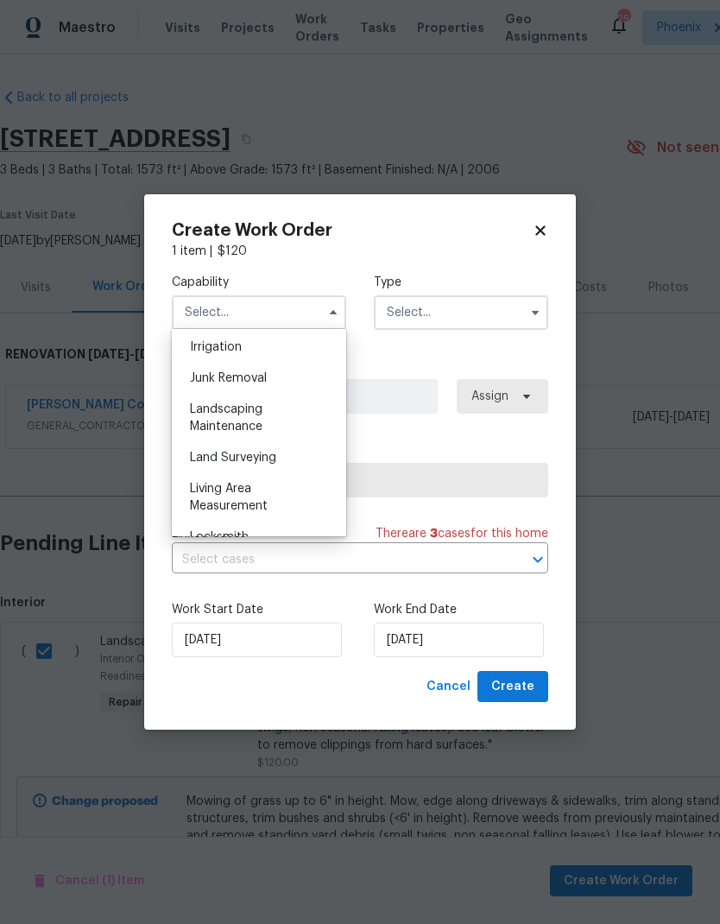
scroll to position [1079, 0]
click at [250, 423] on span "Landscaping Maintenance" at bounding box center [226, 415] width 73 height 29
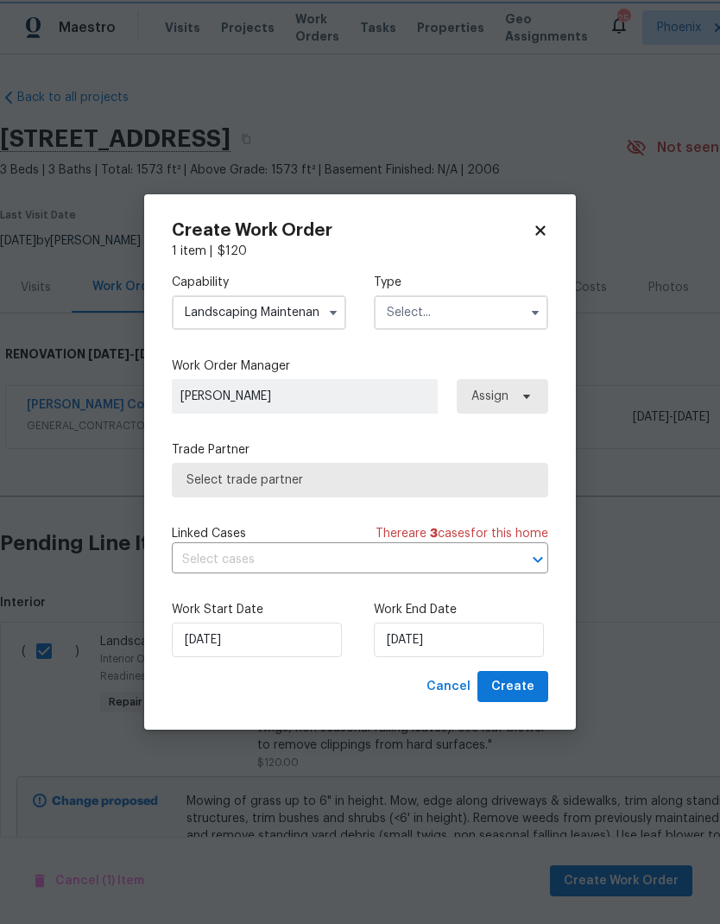
type input "Landscaping Maintenance"
click at [458, 317] on input "text" at bounding box center [461, 312] width 174 height 35
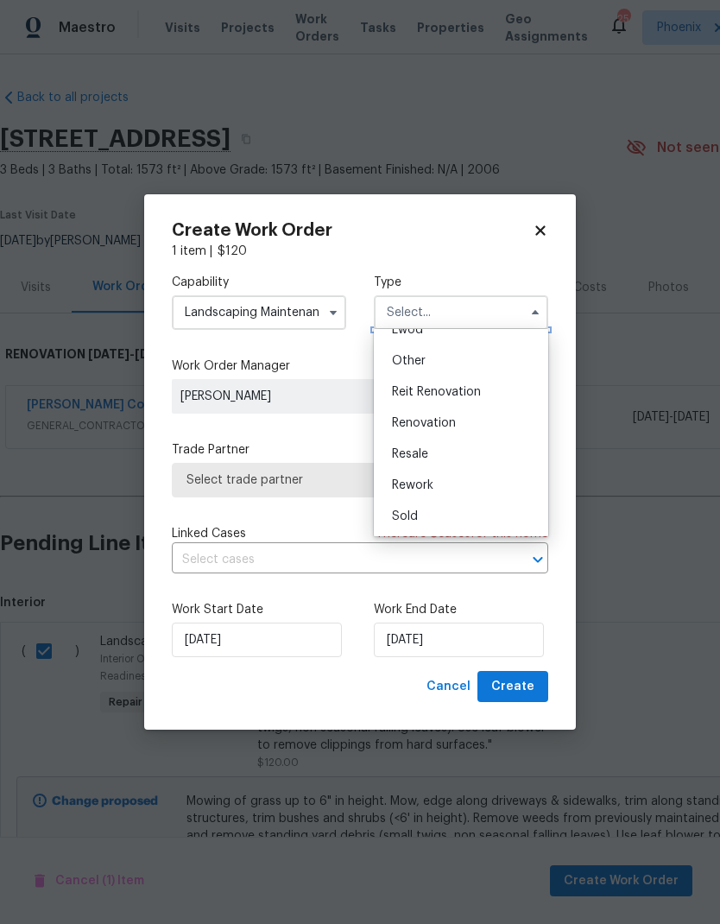
scroll to position [206, 0]
click at [445, 428] on span "Renovation" at bounding box center [424, 423] width 64 height 12
type input "Renovation"
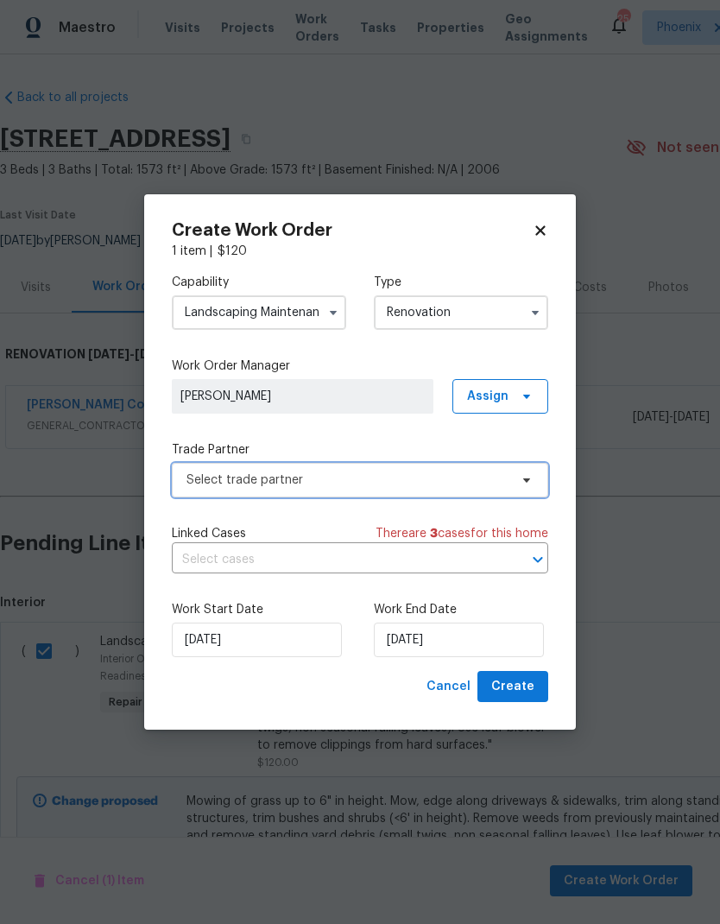
click at [417, 483] on span "Select trade partner" at bounding box center [348, 480] width 322 height 17
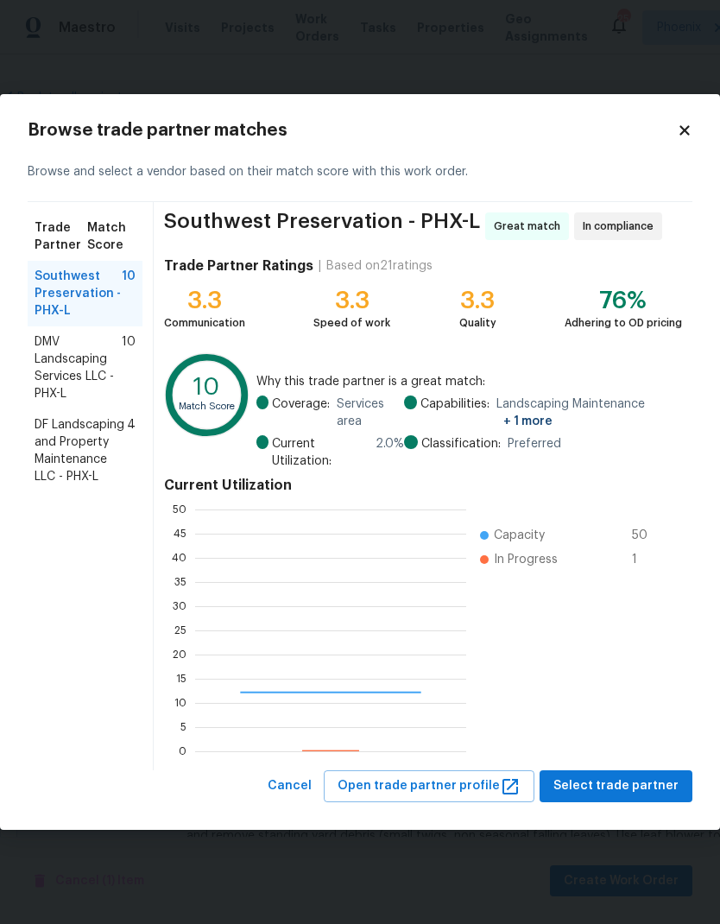
scroll to position [242, 271]
click at [108, 358] on span "DMV Landscaping Services LLC - PHX-L" at bounding box center [78, 367] width 87 height 69
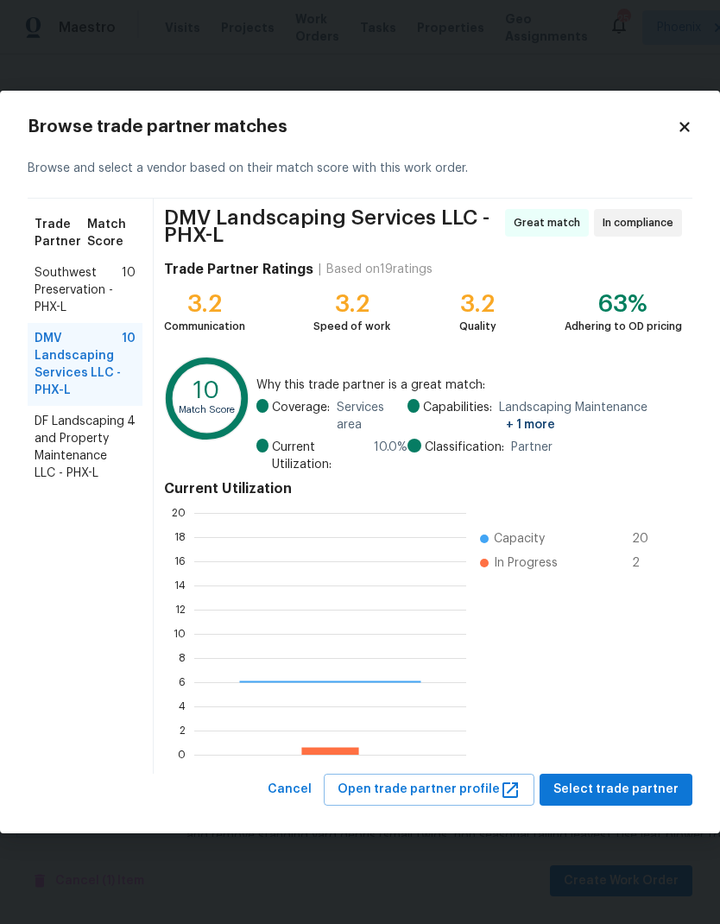
scroll to position [242, 272]
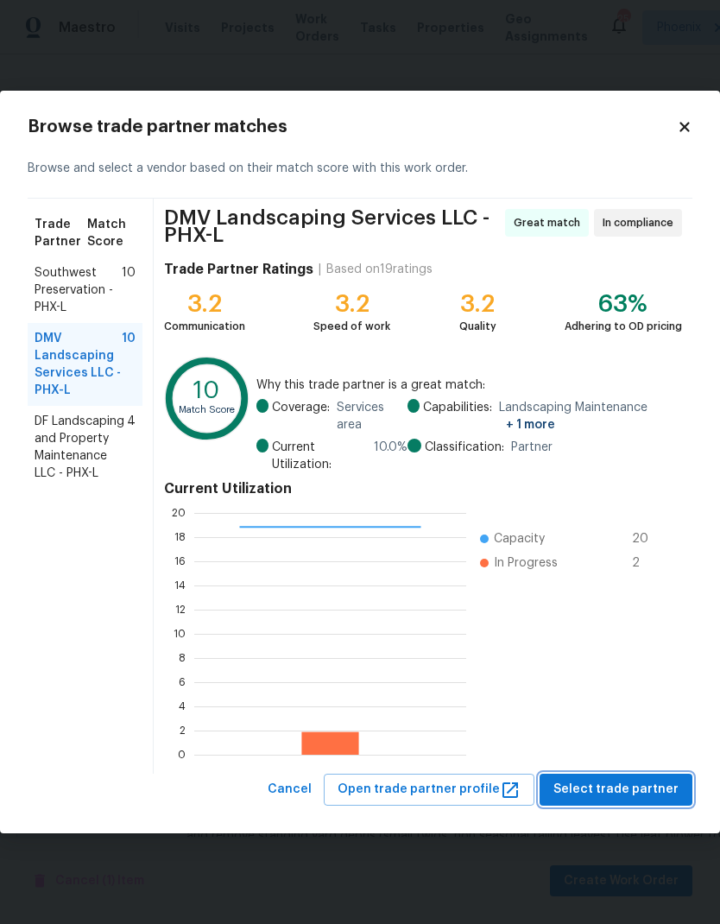
click at [656, 783] on span "Select trade partner" at bounding box center [616, 790] width 125 height 22
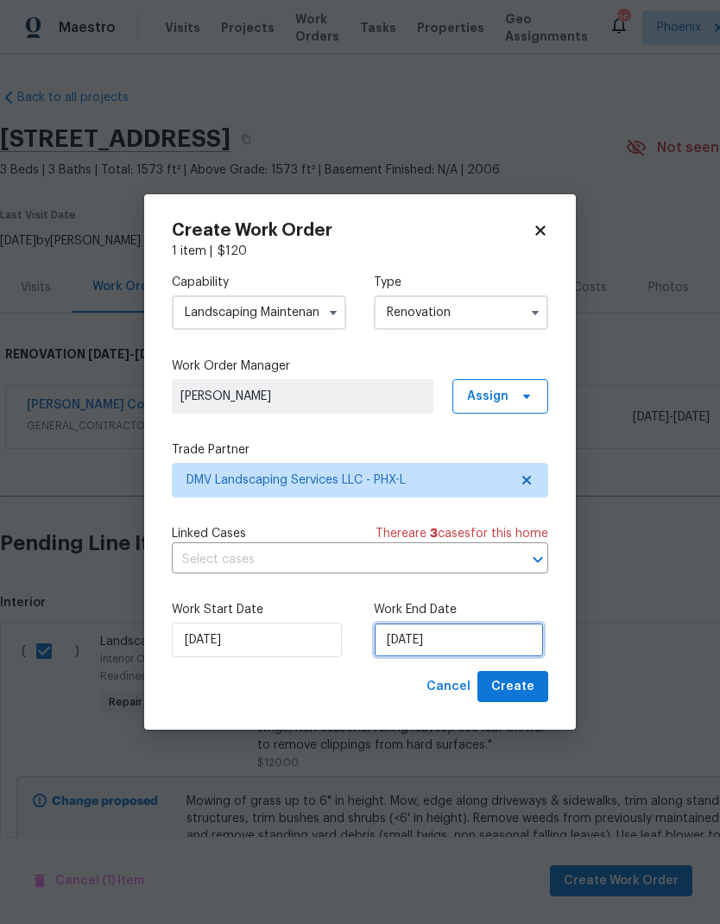
click at [510, 633] on input "[DATE]" at bounding box center [459, 640] width 170 height 35
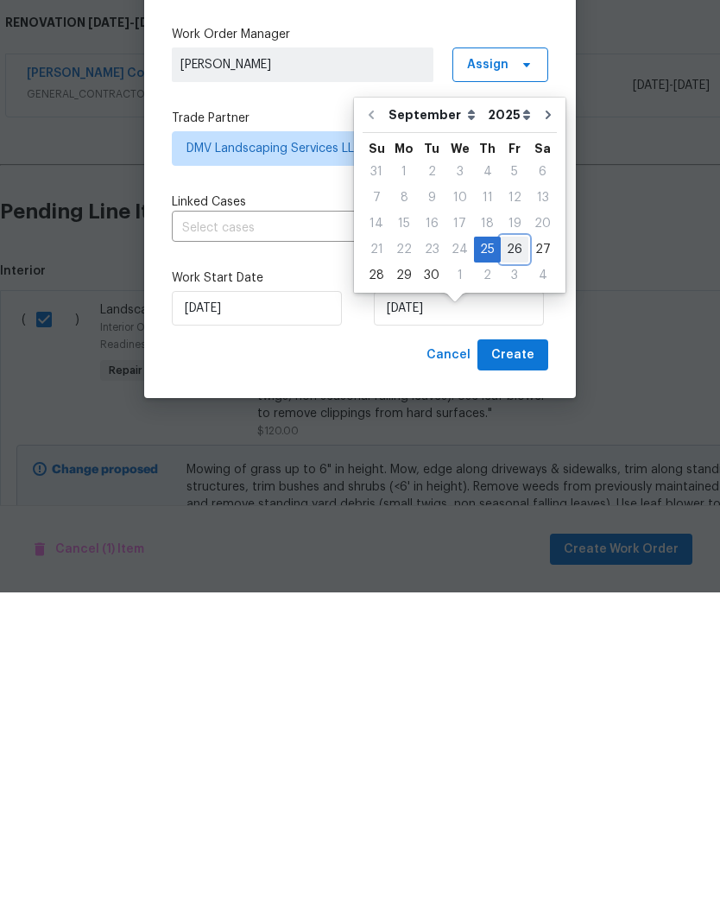
click at [506, 569] on div "26" at bounding box center [515, 581] width 28 height 24
type input "[DATE]"
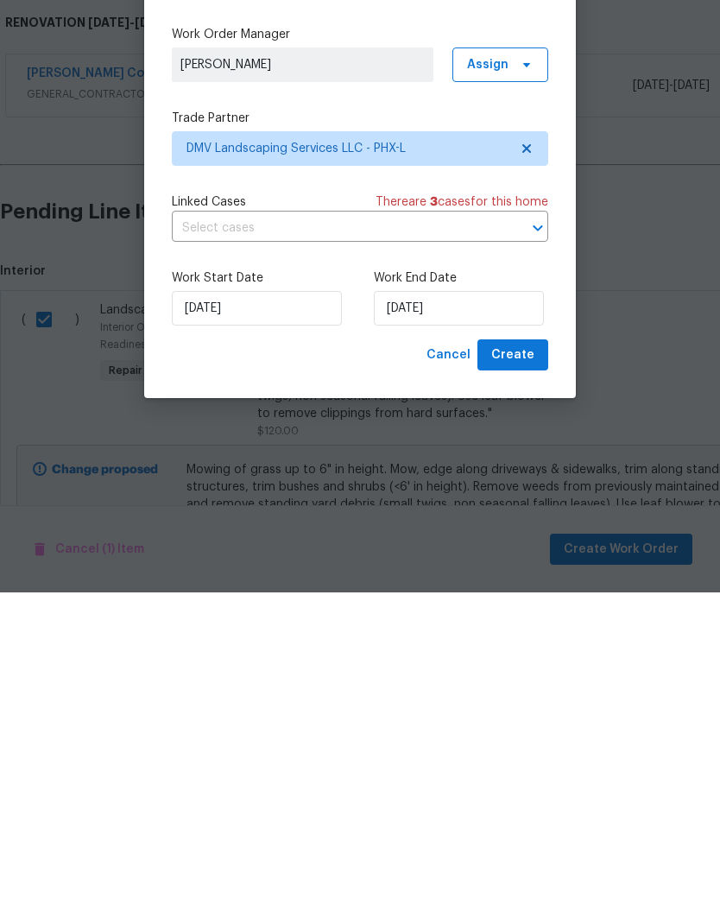
scroll to position [69, 0]
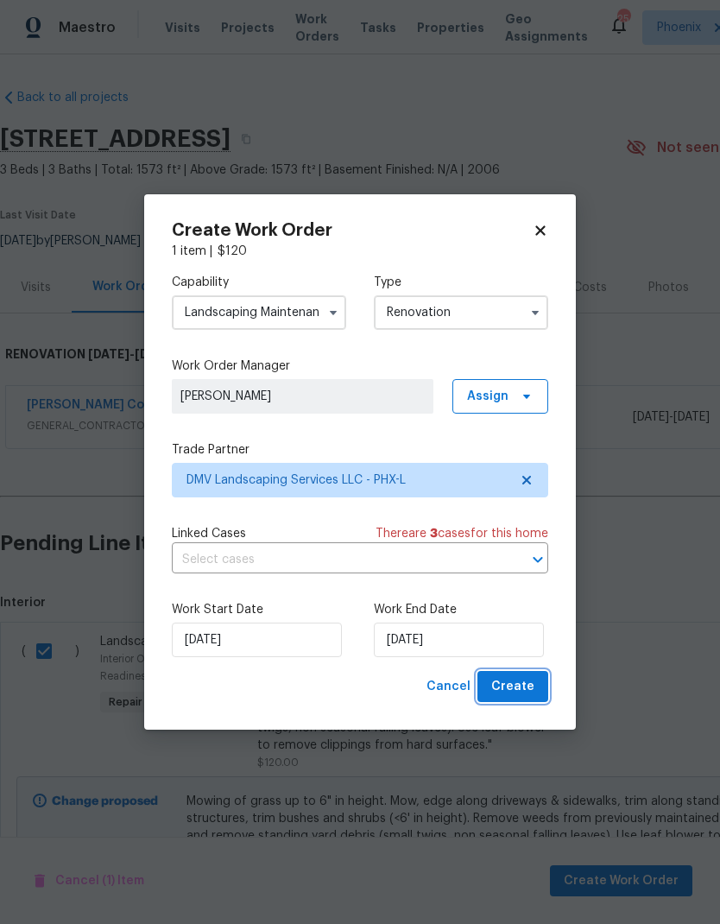
click at [527, 686] on span "Create" at bounding box center [512, 687] width 43 height 22
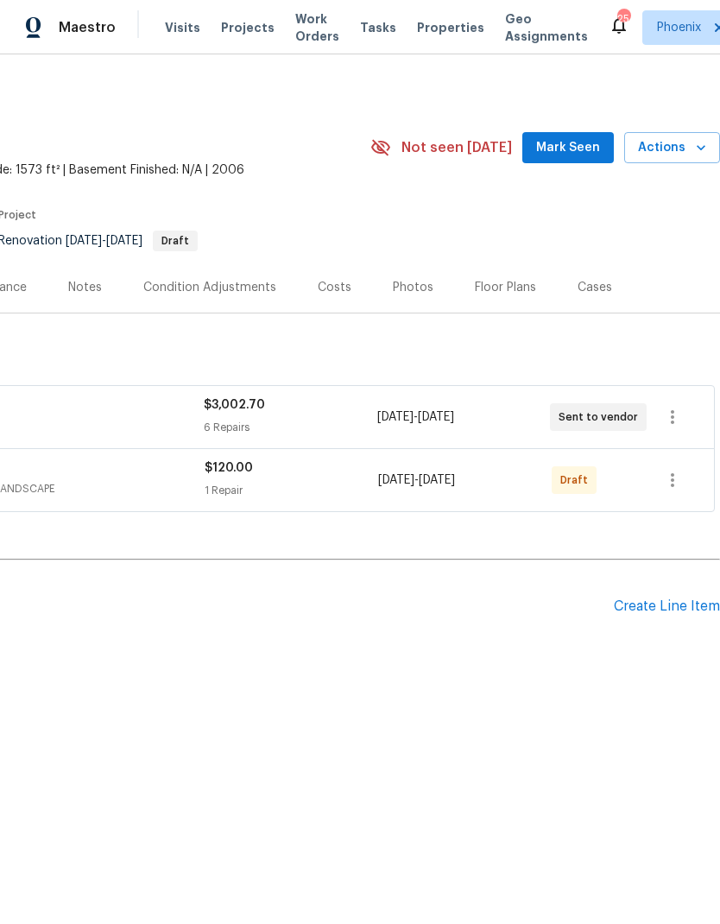
scroll to position [0, 256]
click at [659, 473] on button "button" at bounding box center [672, 479] width 41 height 41
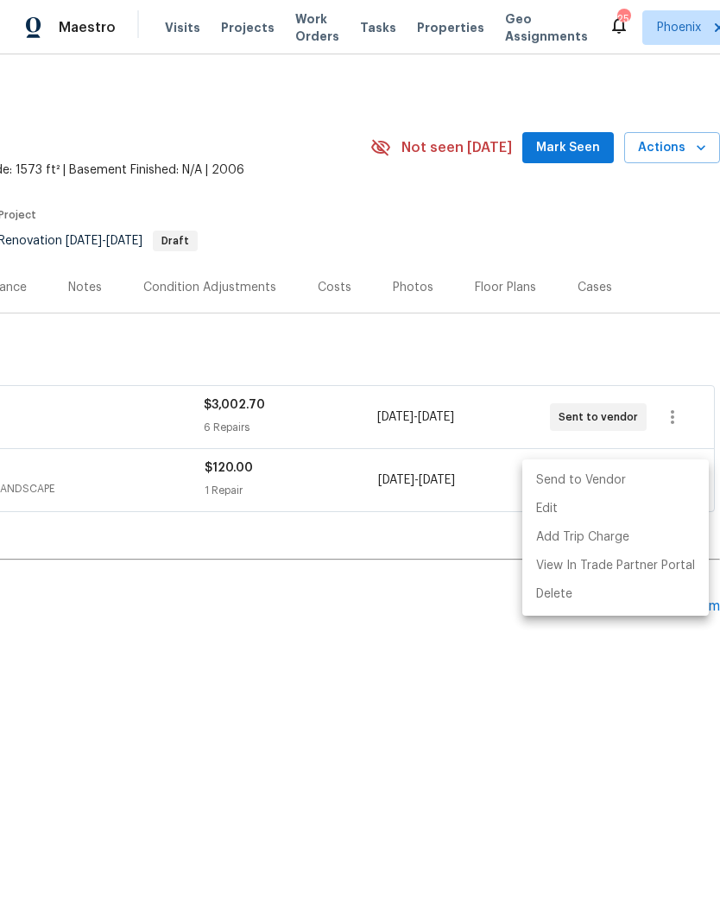
click at [596, 477] on li "Send to Vendor" at bounding box center [615, 480] width 187 height 28
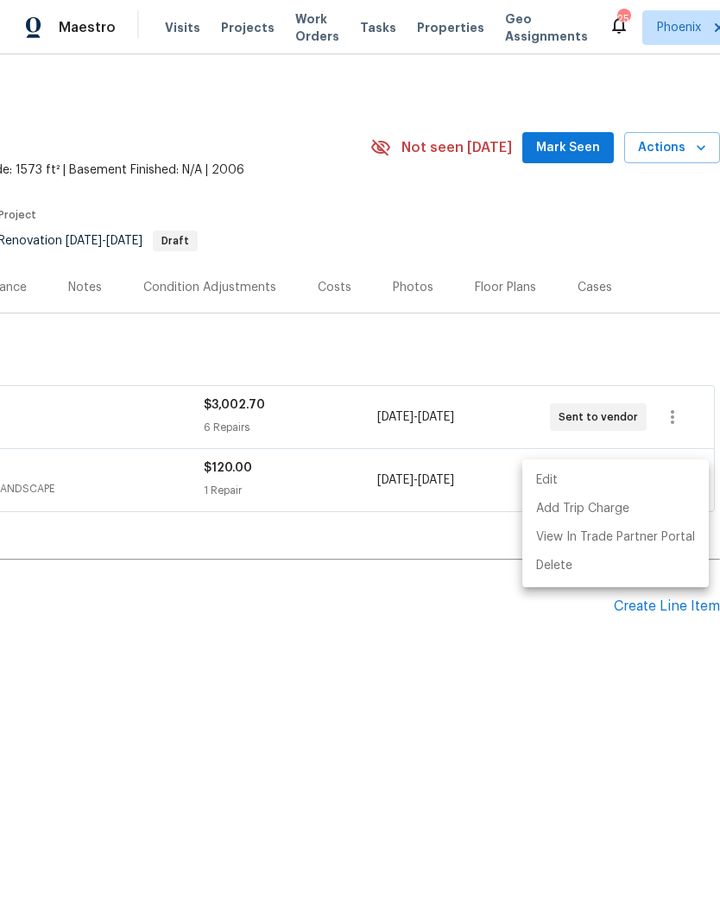
click at [195, 132] on div at bounding box center [360, 462] width 720 height 924
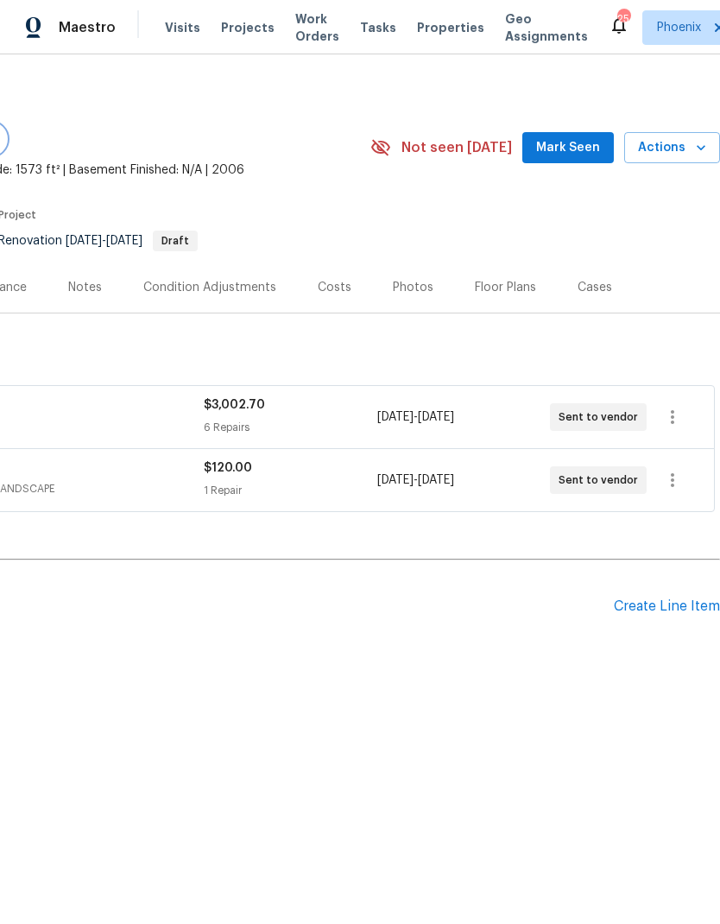
click at [432, 30] on span "Properties" at bounding box center [450, 27] width 67 height 17
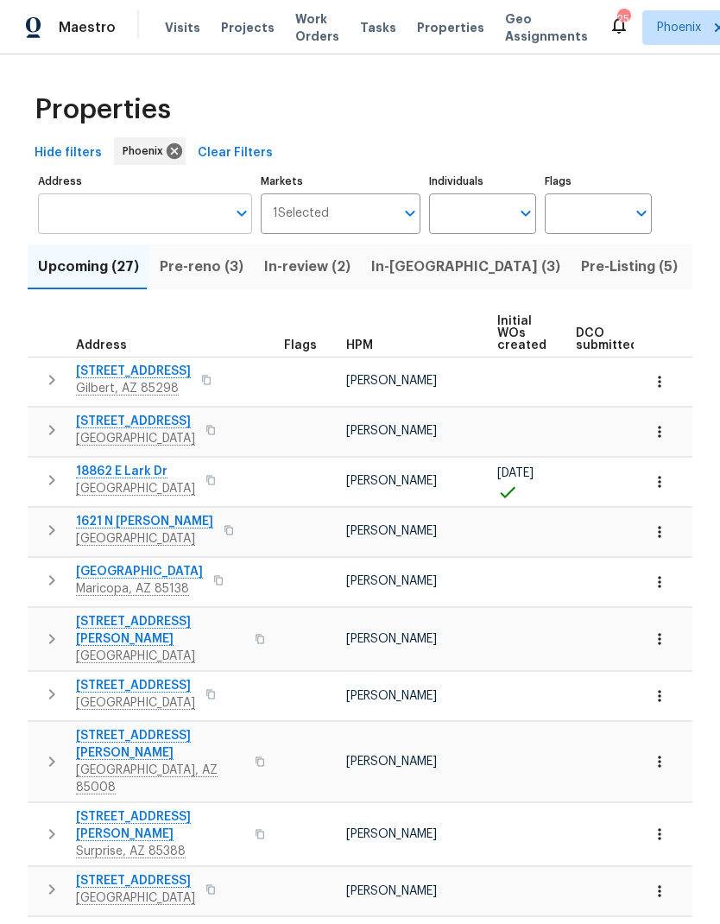
click at [144, 217] on input "Address" at bounding box center [132, 213] width 188 height 41
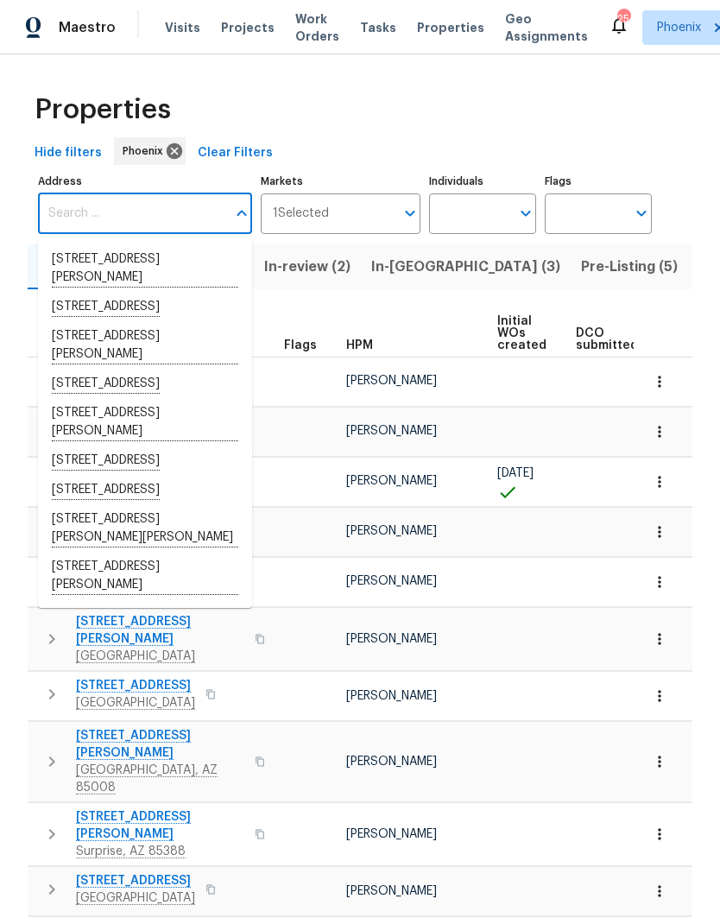
click at [167, 211] on input "Address" at bounding box center [132, 213] width 188 height 41
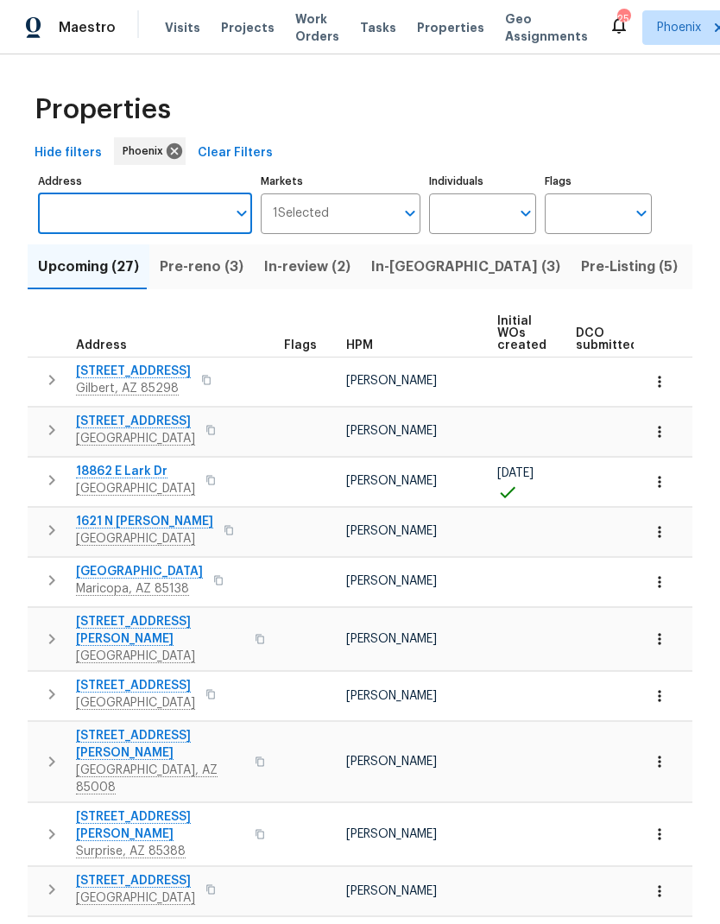
paste input "[STREET_ADDRESS]"
type input "[STREET_ADDRESS]"
click at [160, 273] on li "4704 E Laurel Ave Gilbert AZ 85234" at bounding box center [145, 259] width 214 height 29
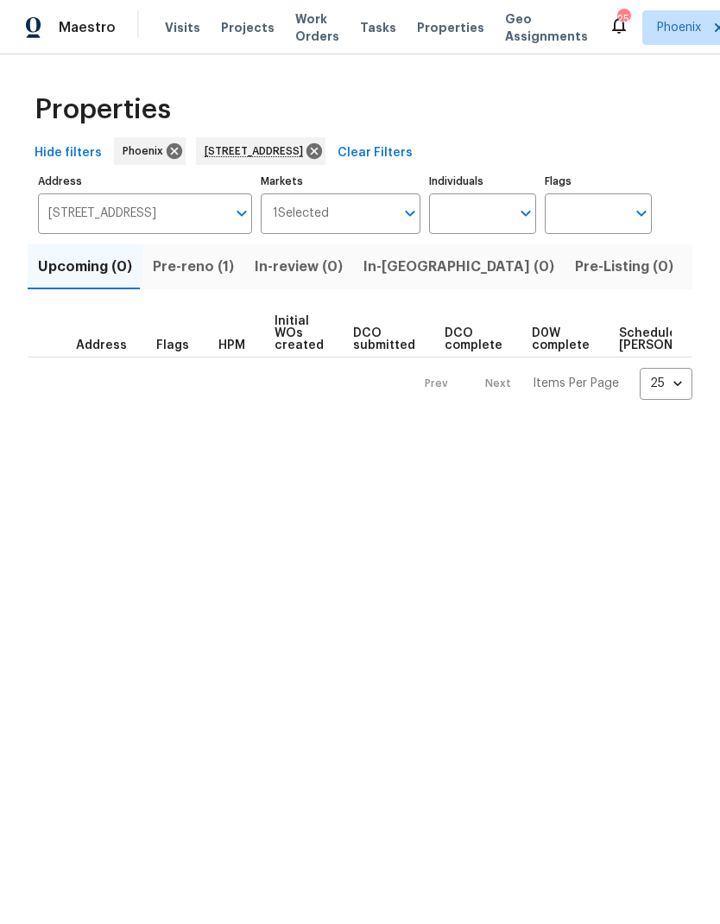
click at [176, 273] on span "Pre-reno (1)" at bounding box center [193, 267] width 81 height 24
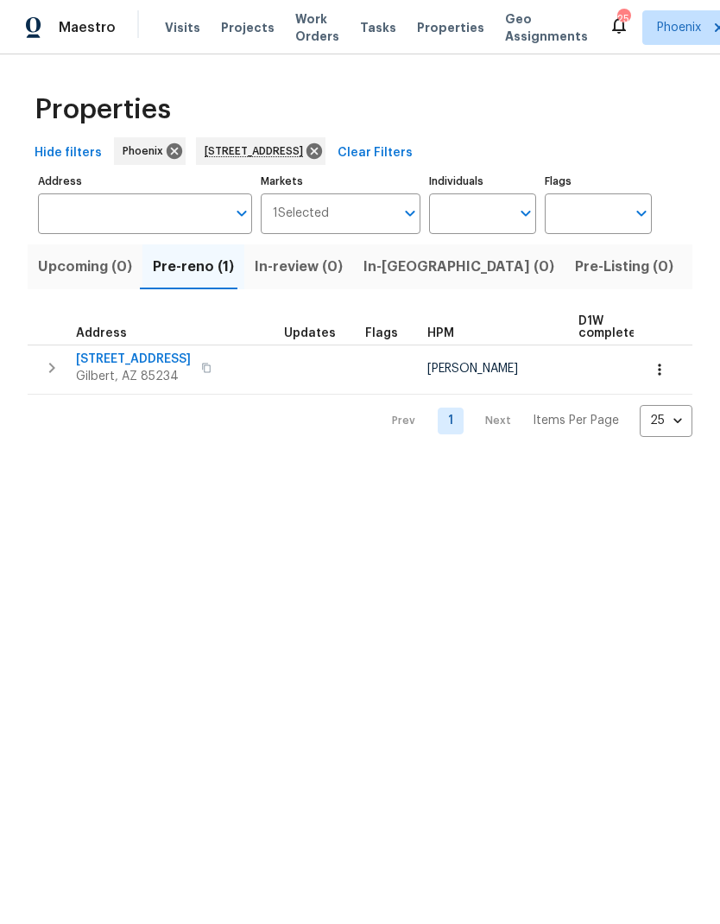
type input "4704 E Laurel Ave Gilbert AZ 85234"
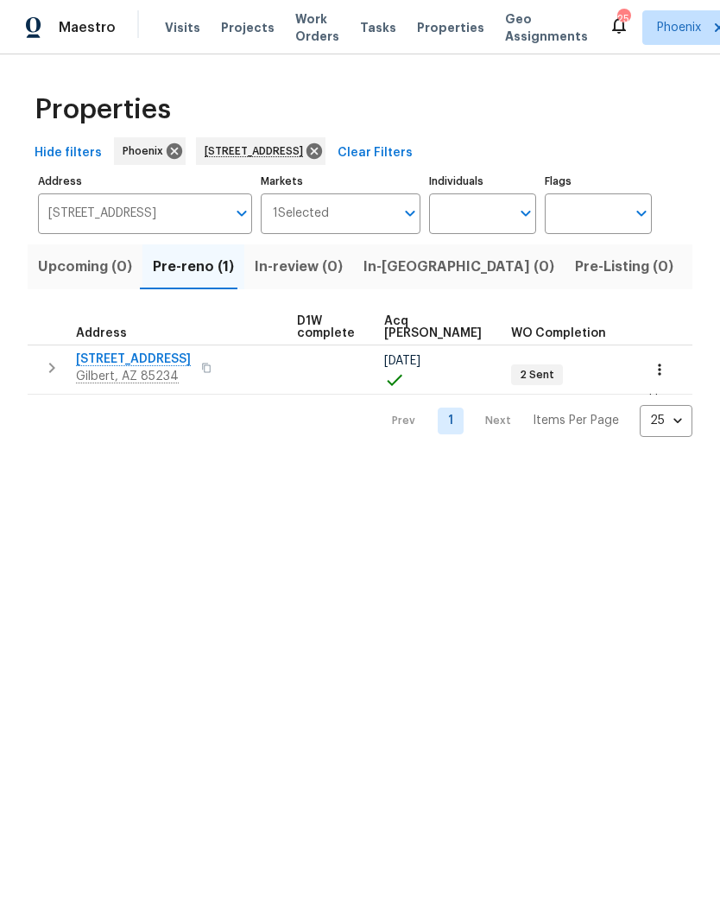
scroll to position [0, 281]
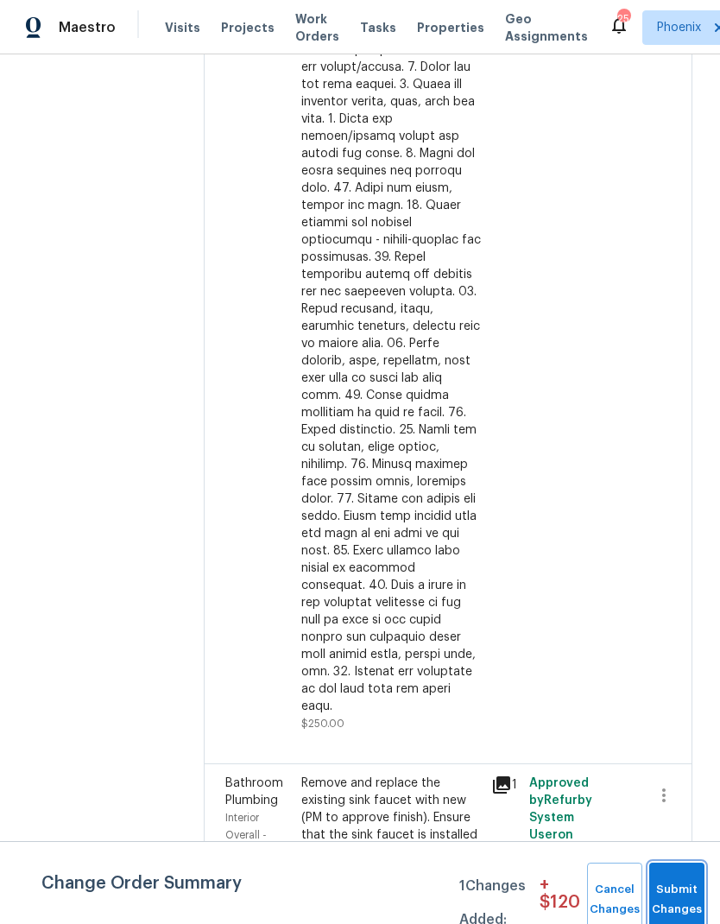
click at [664, 884] on button "Submit Changes" at bounding box center [676, 900] width 55 height 74
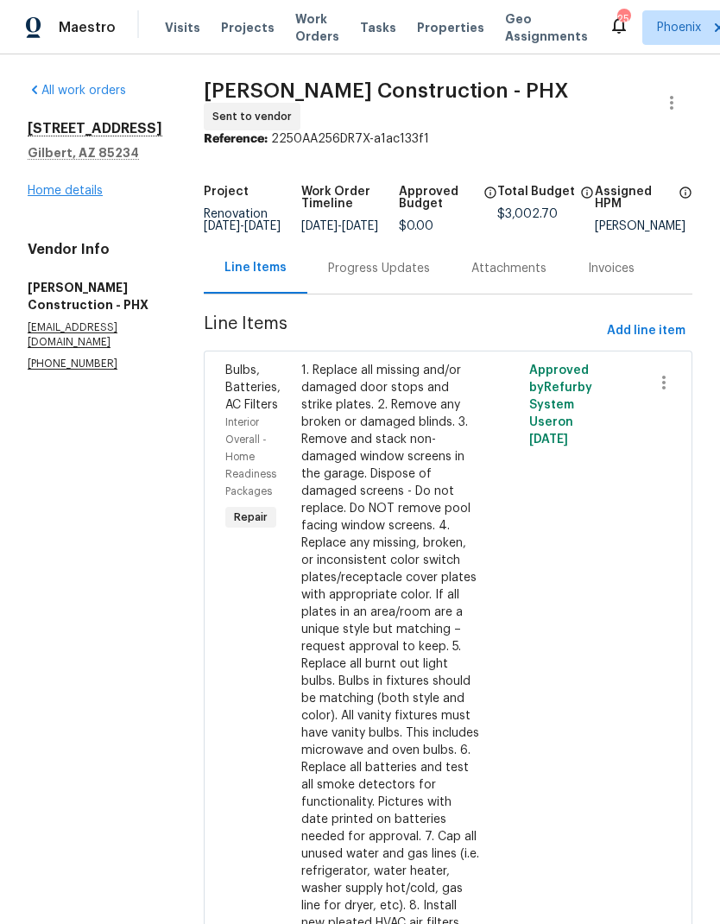
click at [86, 193] on link "Home details" at bounding box center [65, 191] width 75 height 12
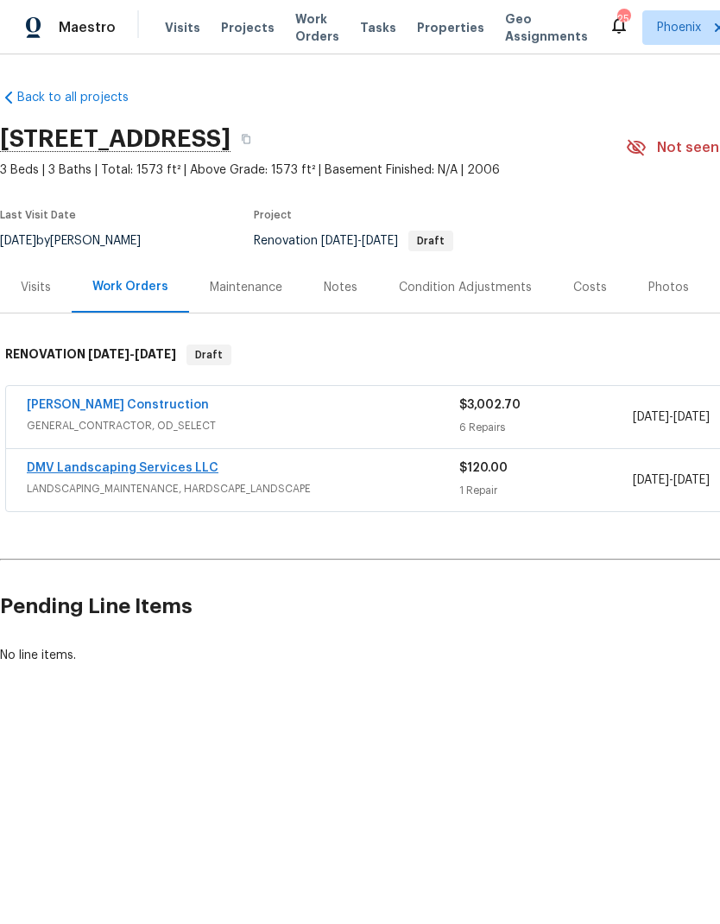
click at [180, 462] on link "DMV Landscaping Services LLC" at bounding box center [123, 468] width 192 height 12
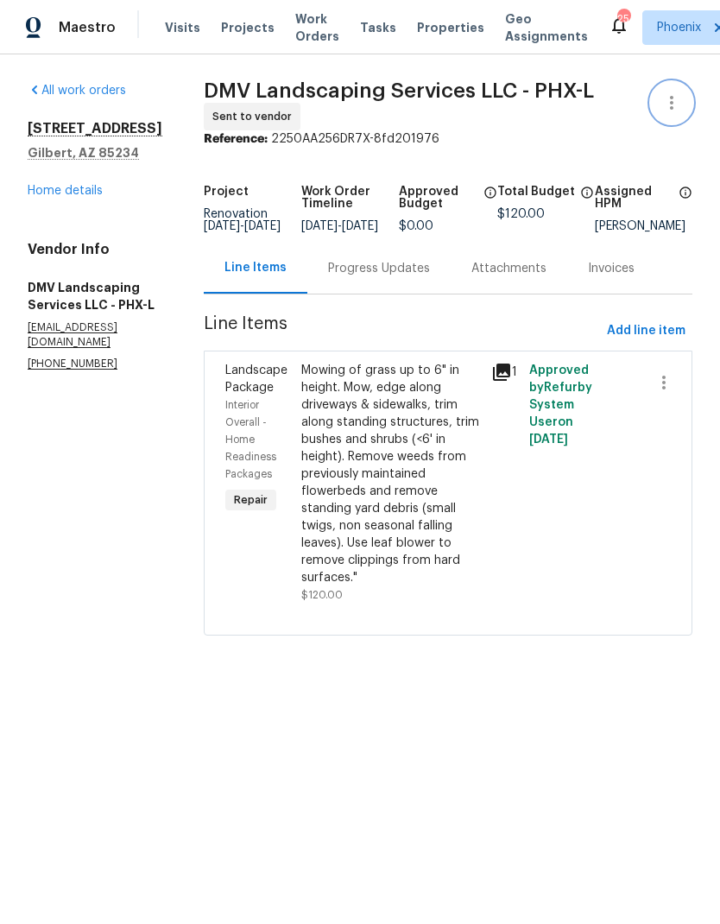
click at [668, 104] on icon "button" at bounding box center [672, 102] width 21 height 21
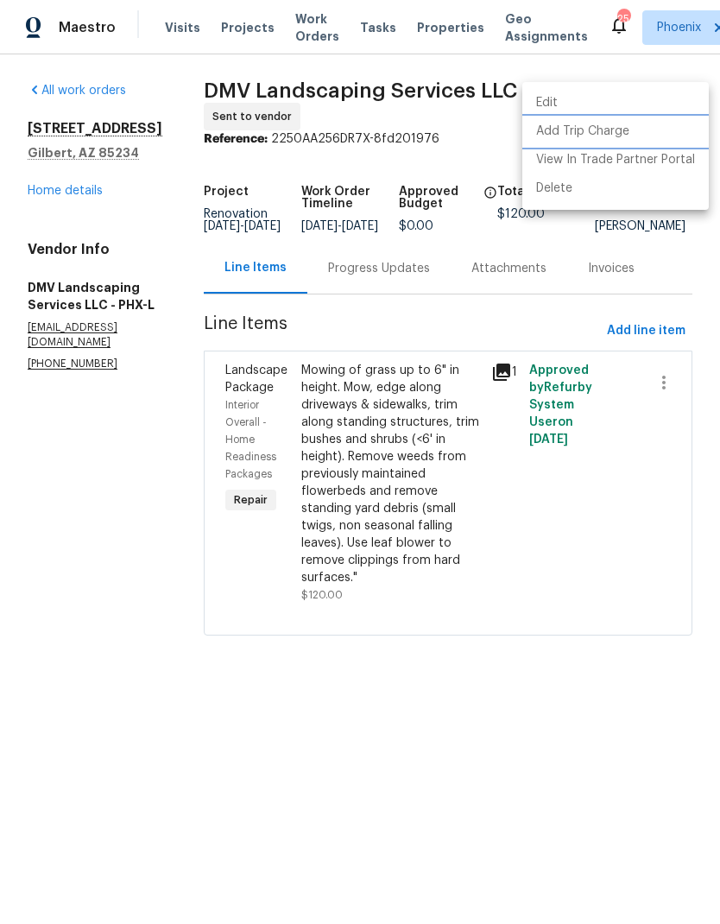
click at [609, 133] on li "Add Trip Charge" at bounding box center [615, 131] width 187 height 28
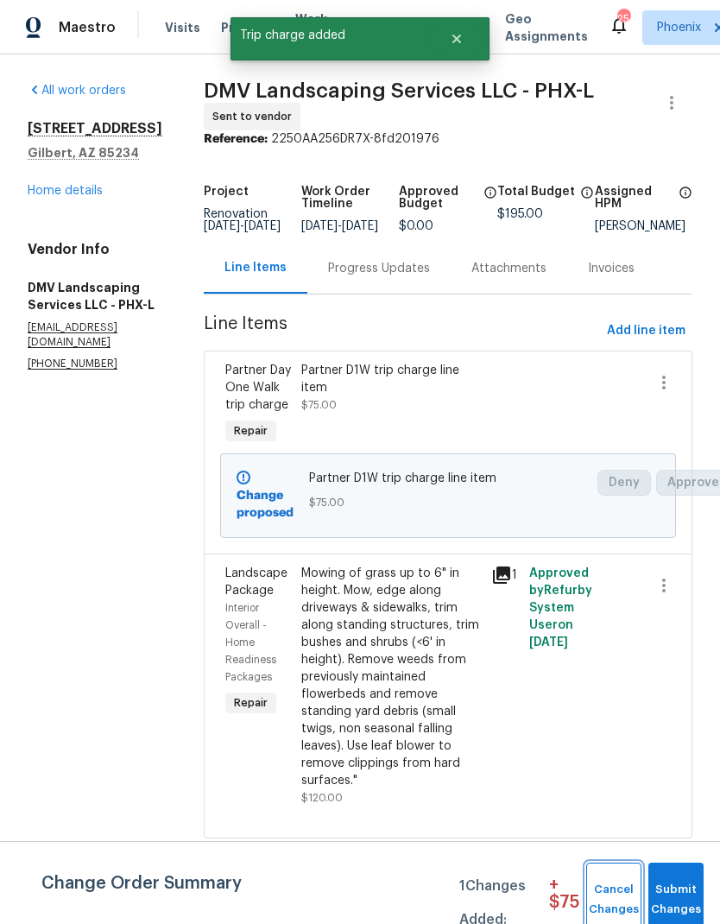
click at [611, 897] on span "Cancel Changes" at bounding box center [614, 900] width 38 height 40
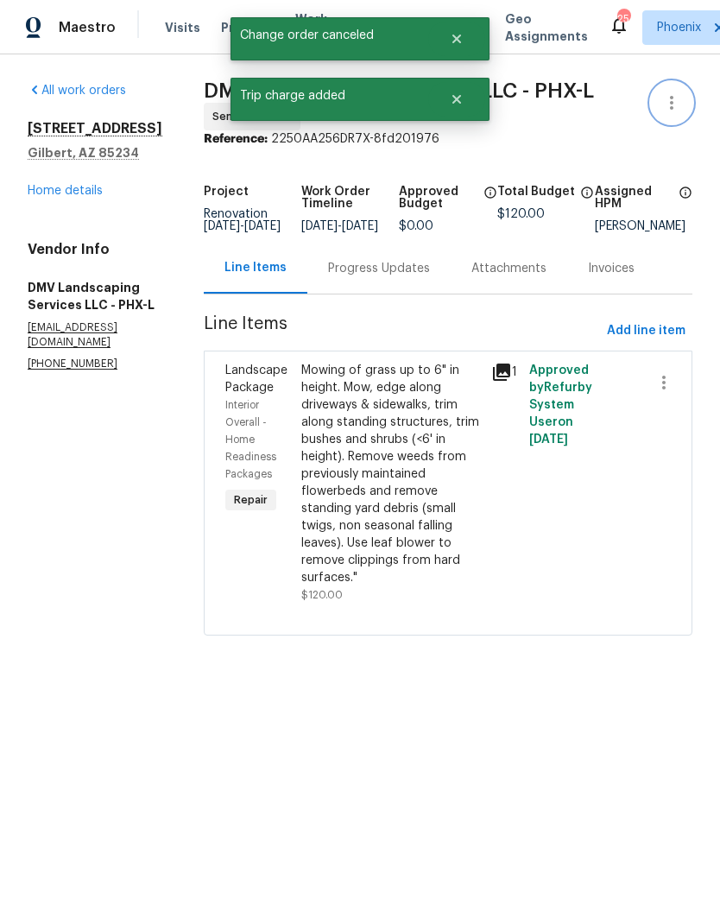
click at [668, 103] on icon "button" at bounding box center [672, 102] width 21 height 21
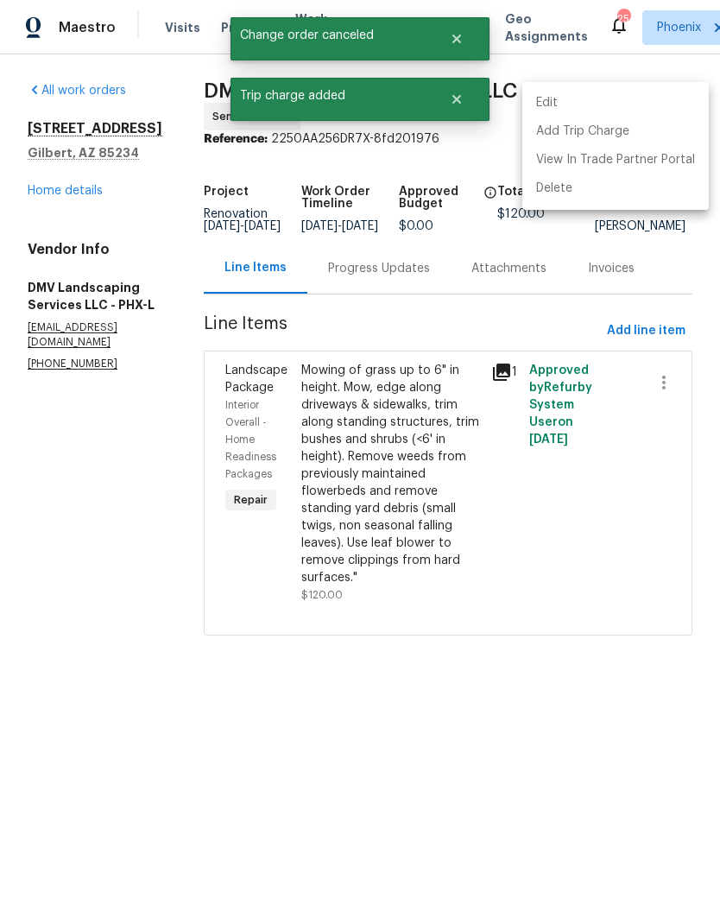
click at [586, 97] on li "Edit" at bounding box center [615, 103] width 187 height 28
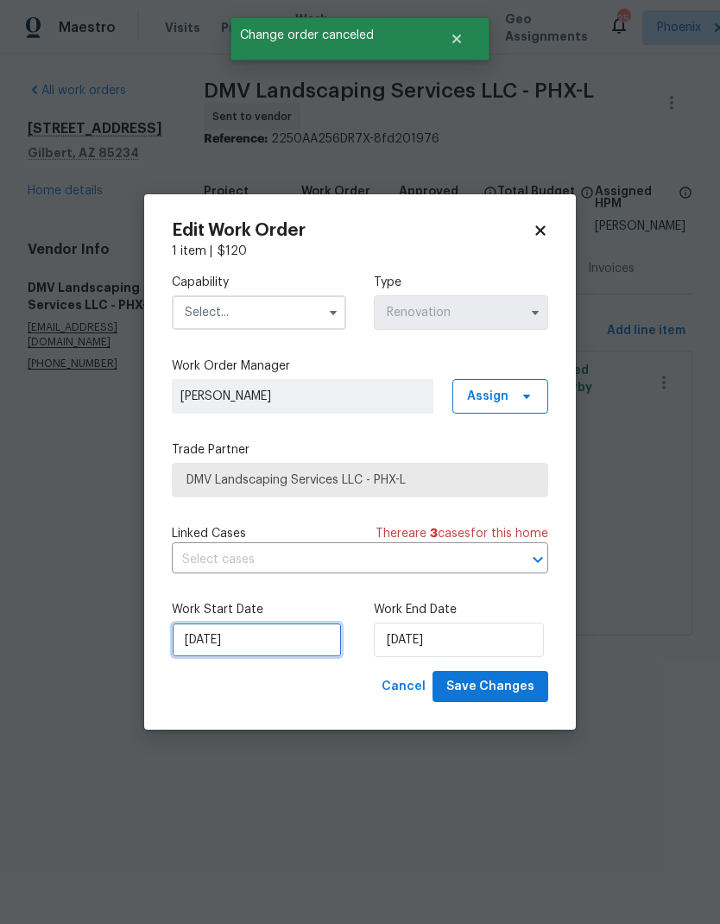
click at [256, 640] on input "[DATE]" at bounding box center [257, 640] width 170 height 35
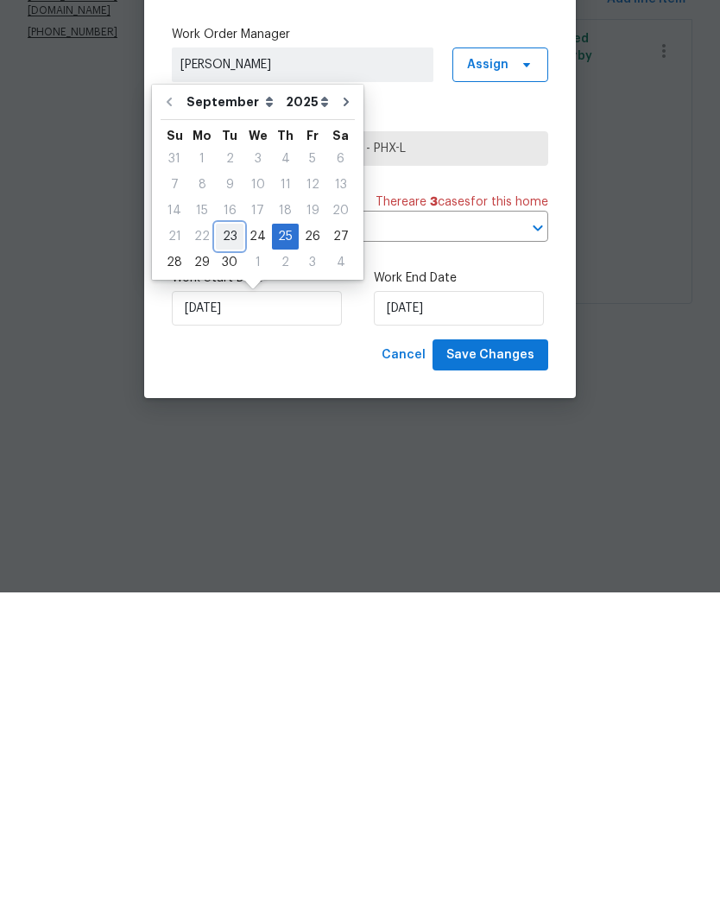
click at [223, 556] on div "23" at bounding box center [230, 568] width 28 height 24
type input "[DATE]"
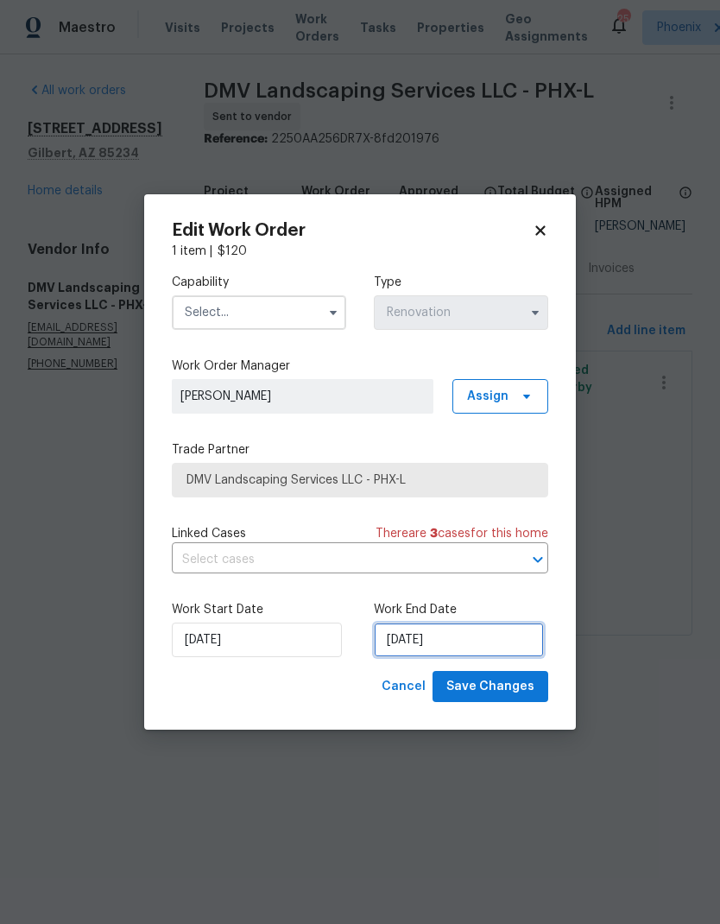
click at [488, 639] on input "[DATE]" at bounding box center [459, 640] width 170 height 35
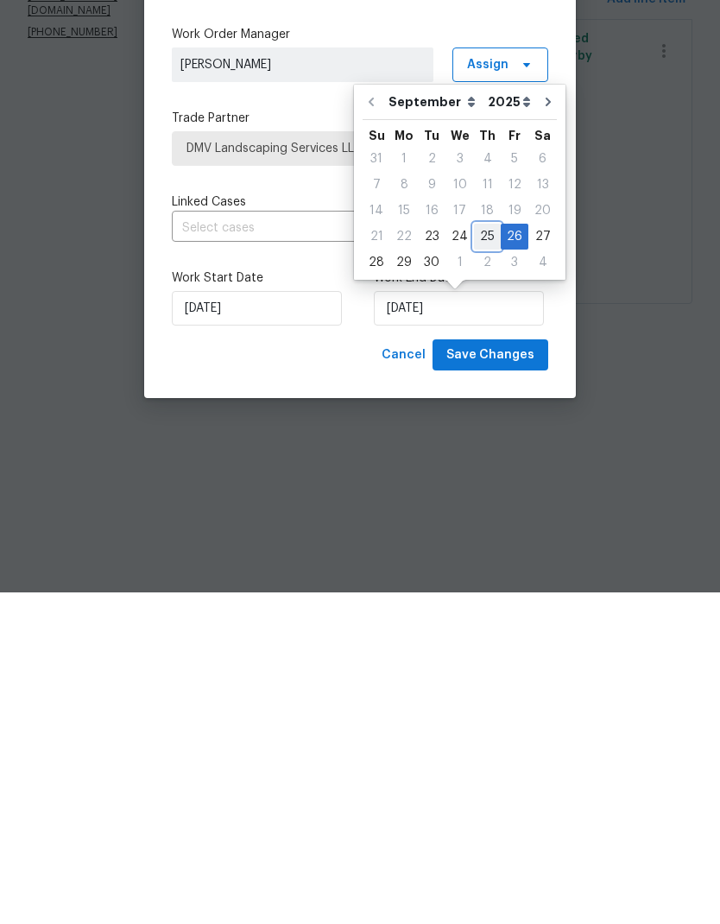
click at [482, 556] on div "25" at bounding box center [487, 568] width 27 height 24
type input "9/25/2025"
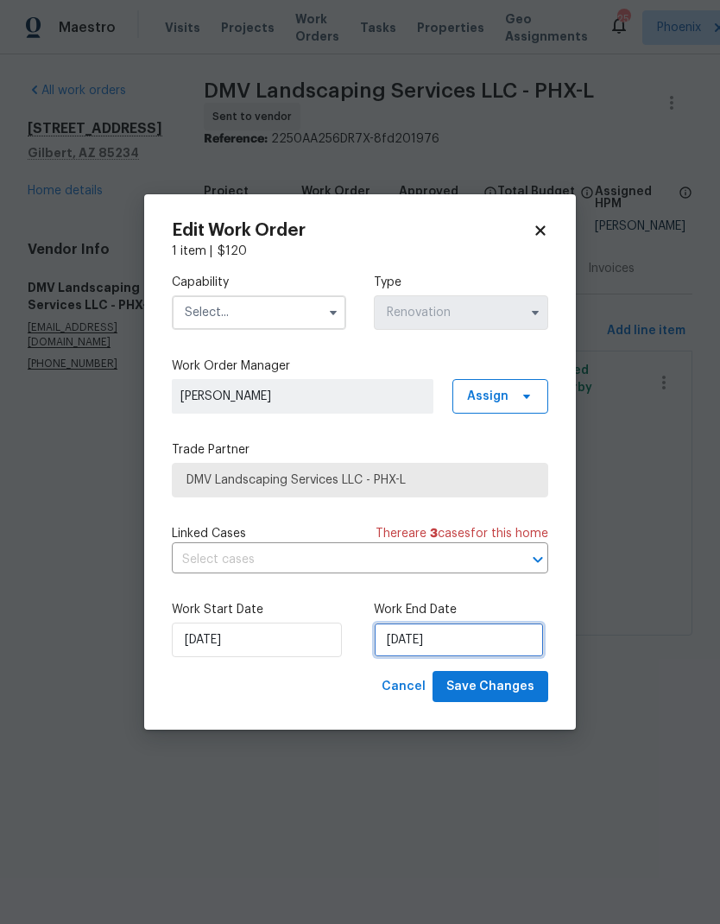
click at [500, 630] on input "9/25/2025" at bounding box center [459, 640] width 170 height 35
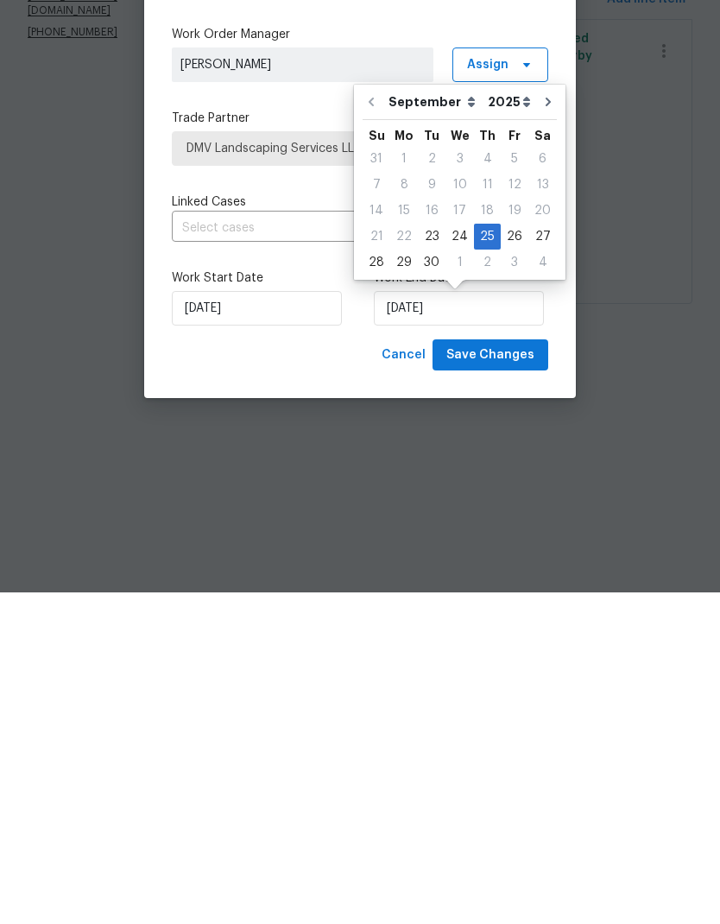
click at [513, 676] on span "Save Changes" at bounding box center [490, 687] width 88 height 22
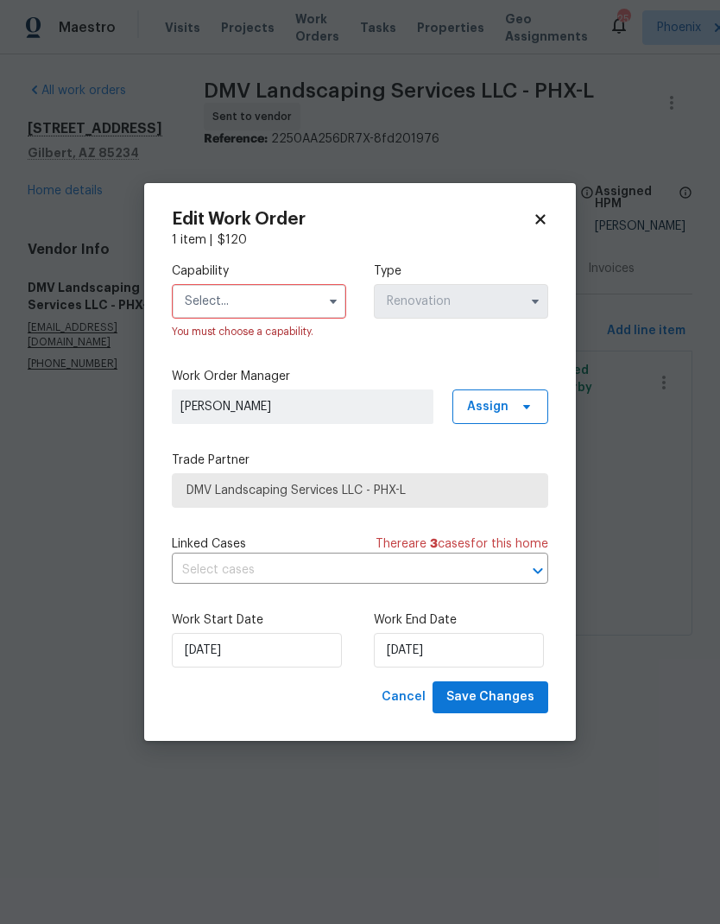
click at [270, 311] on input "text" at bounding box center [259, 301] width 174 height 35
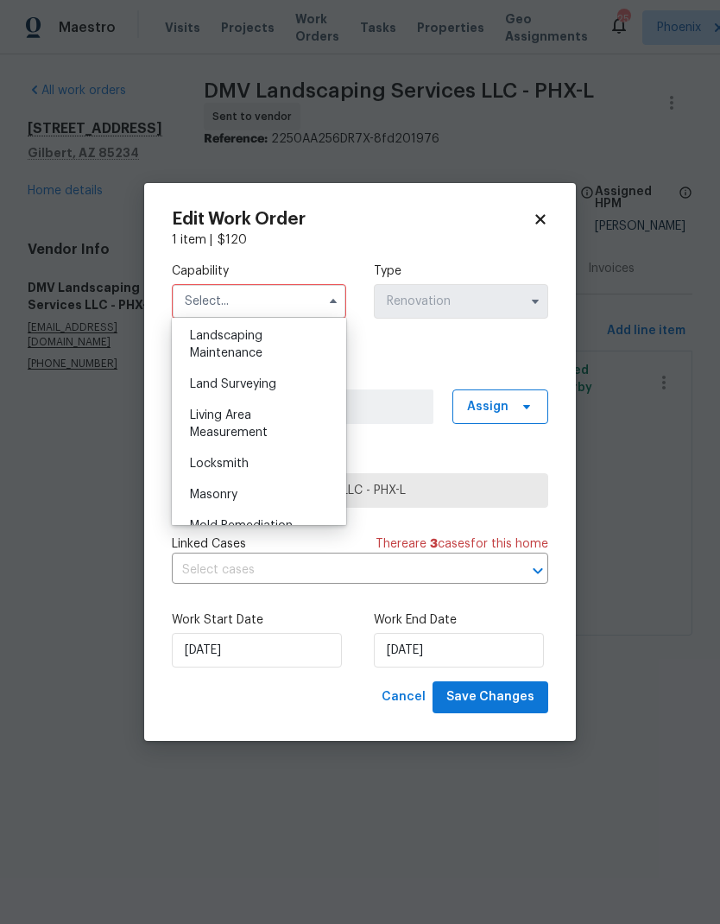
scroll to position [1132, 0]
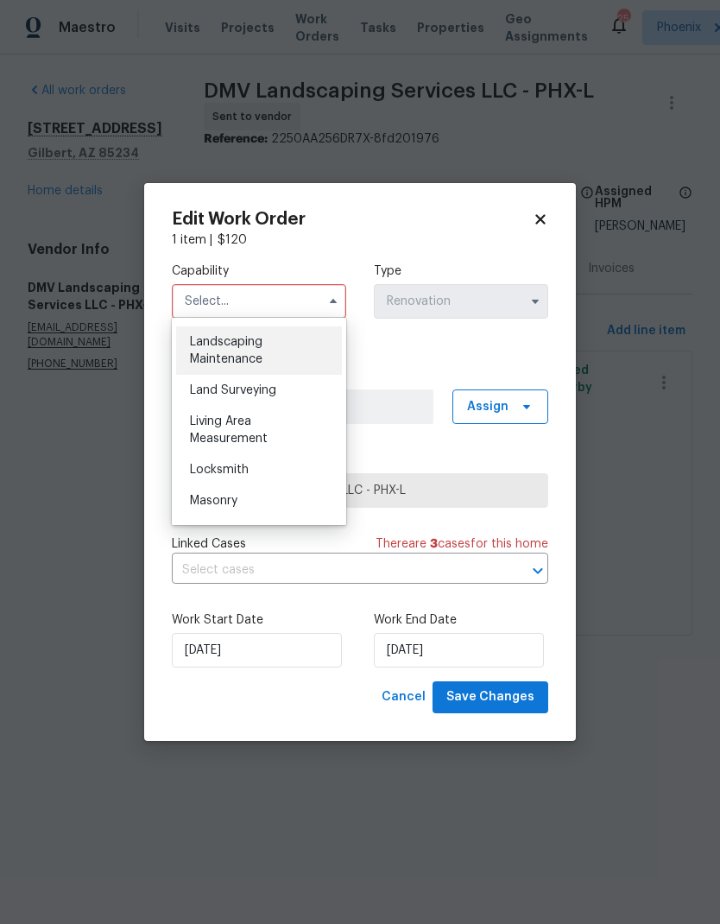
click at [263, 351] on div "Landscaping Maintenance" at bounding box center [259, 350] width 166 height 48
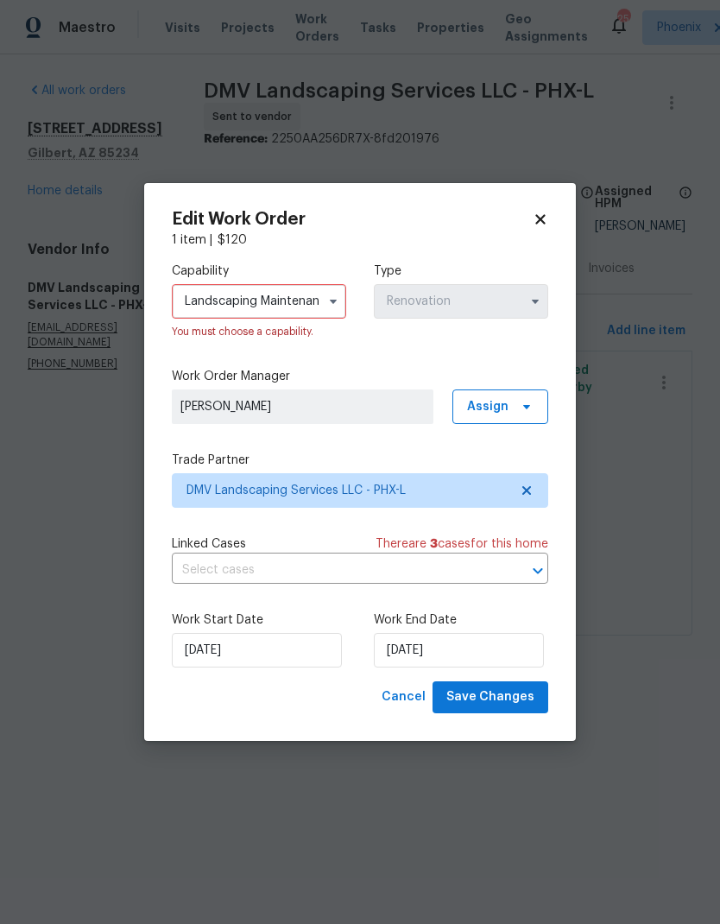
type input "Landscaping Maintenance"
click at [530, 697] on span "Save Changes" at bounding box center [490, 698] width 88 height 22
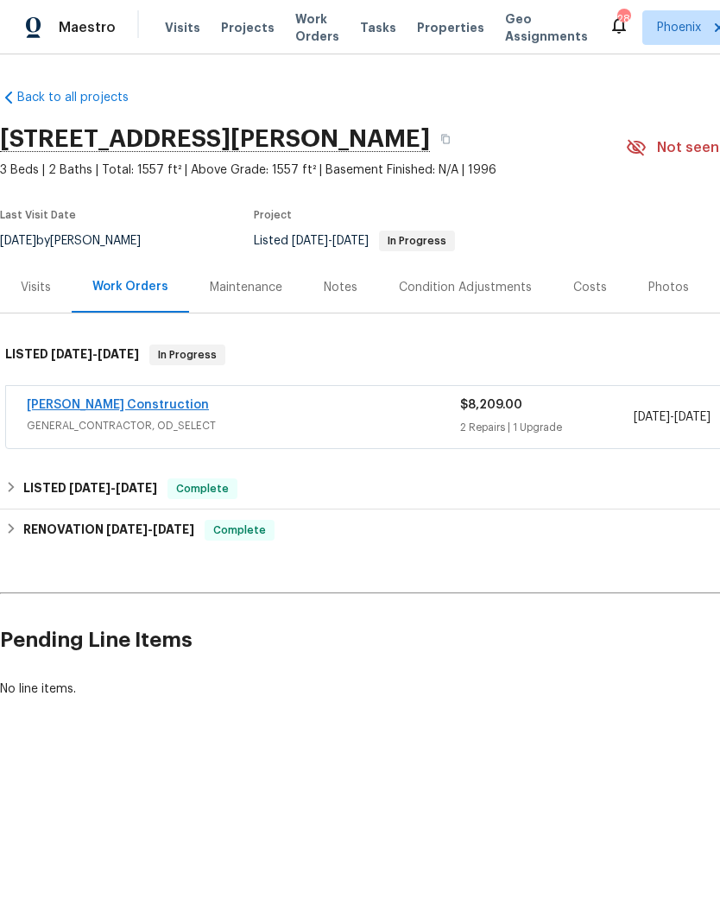
click at [65, 399] on link "[PERSON_NAME] Construction" at bounding box center [118, 405] width 182 height 12
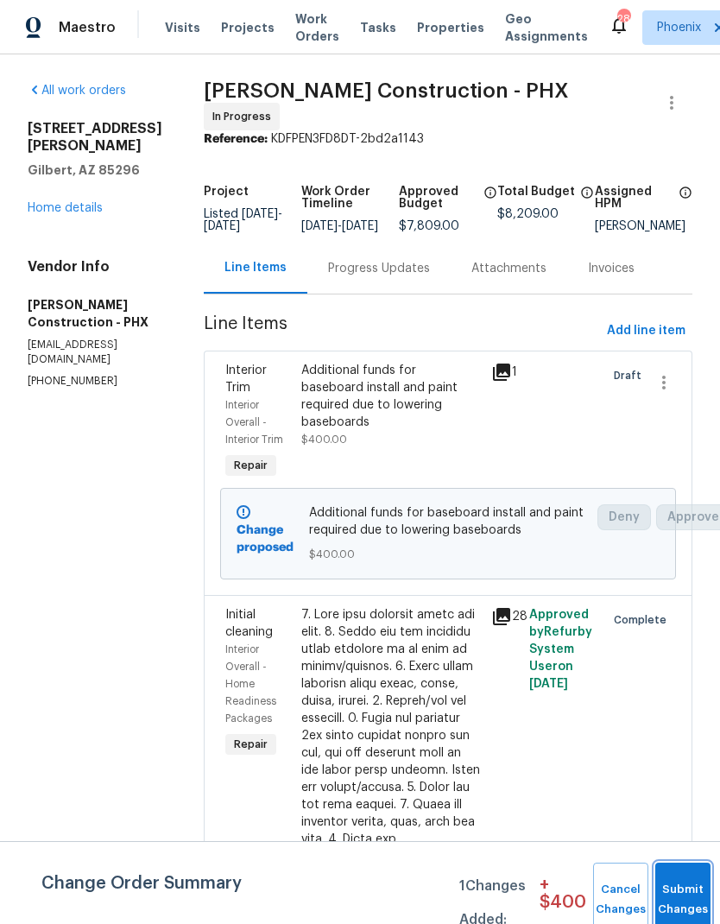
click at [674, 878] on button "Submit Changes" at bounding box center [682, 900] width 55 height 74
